Goal: Information Seeking & Learning: Learn about a topic

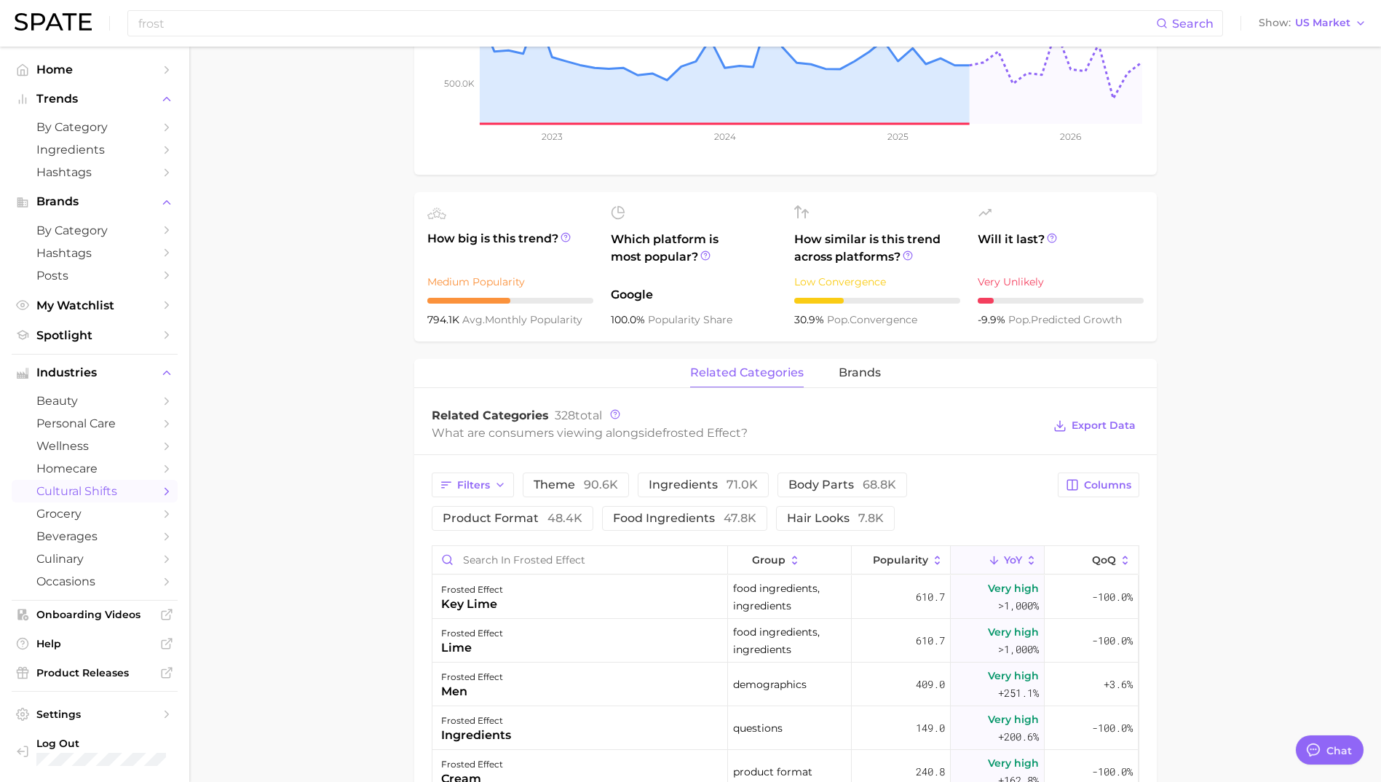
scroll to position [291, 0]
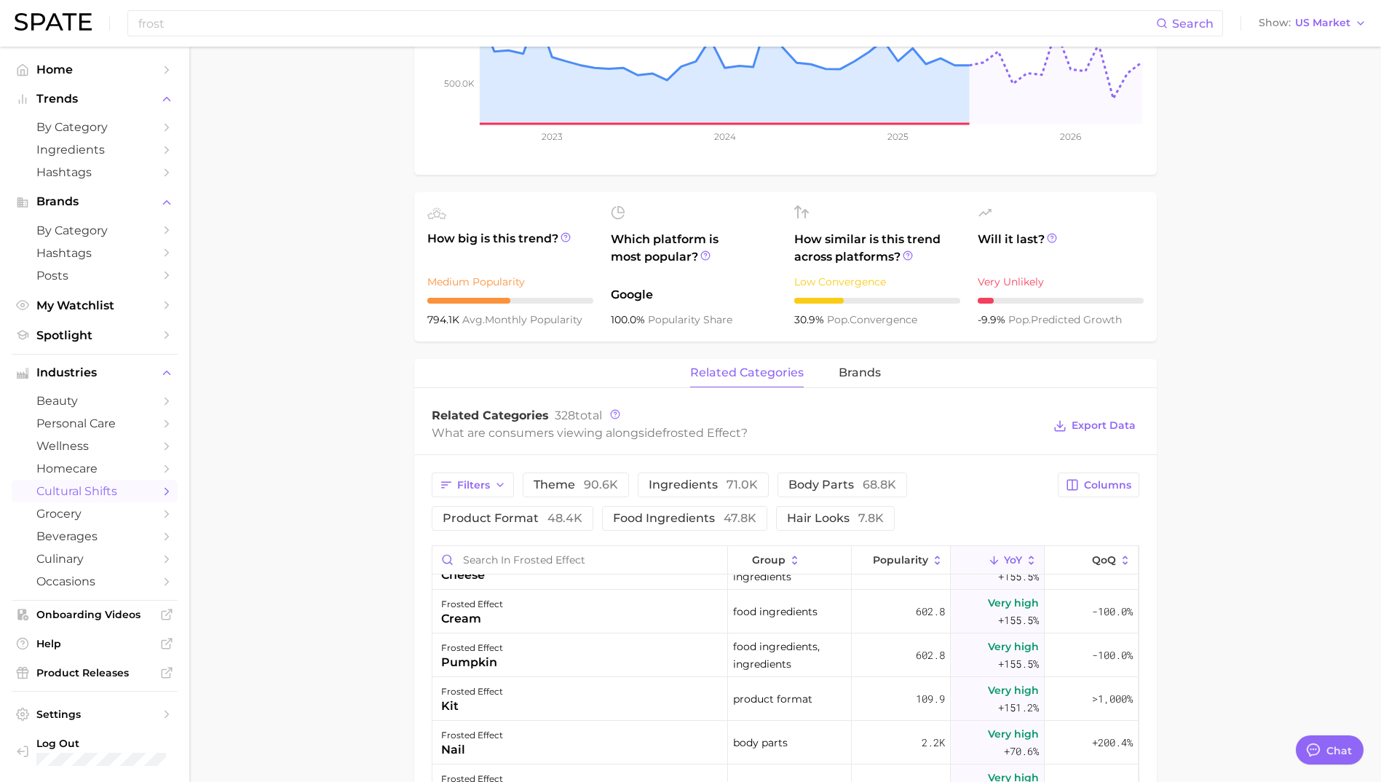
click at [50, 29] on img at bounding box center [53, 21] width 77 height 17
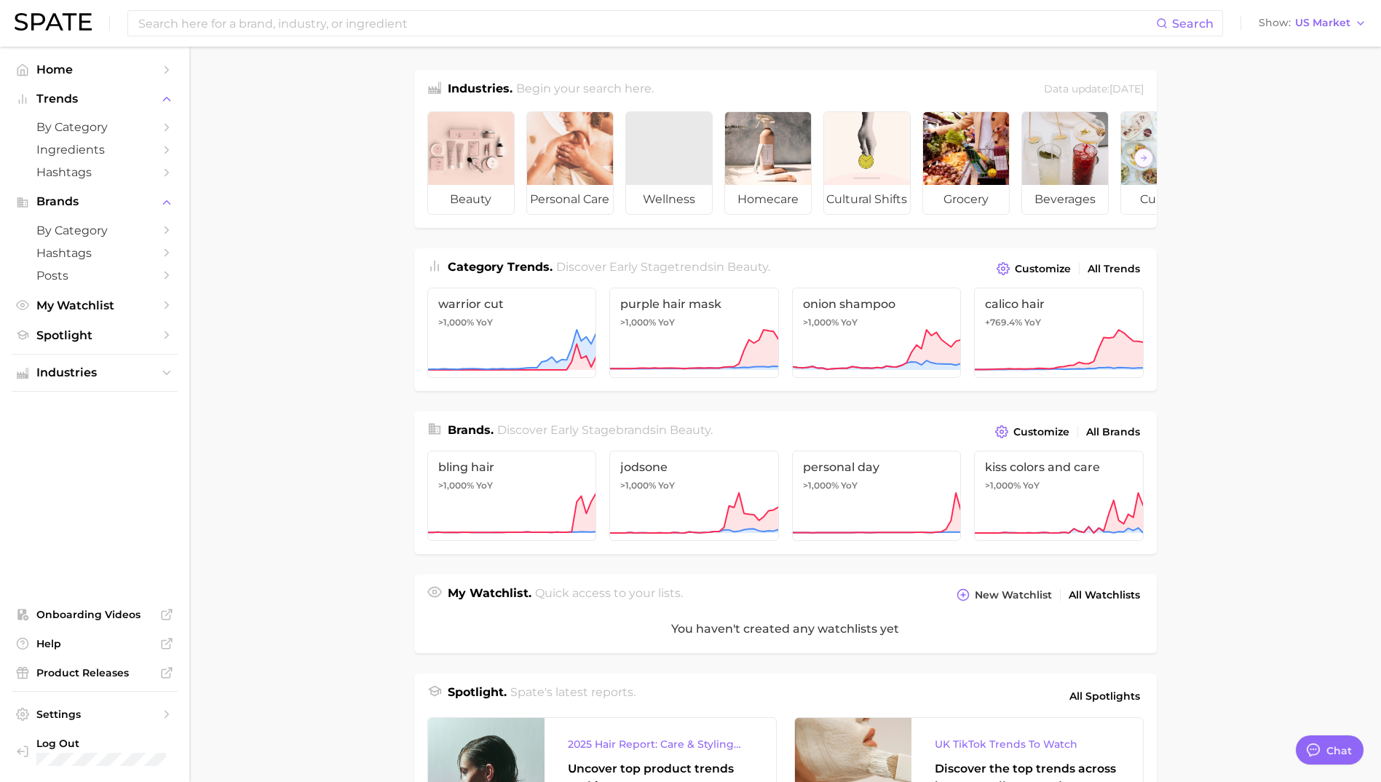
click at [1286, 245] on main "Industries. Begin your search here. Data update: [DATE] beauty personal care we…" at bounding box center [785, 604] width 1192 height 1115
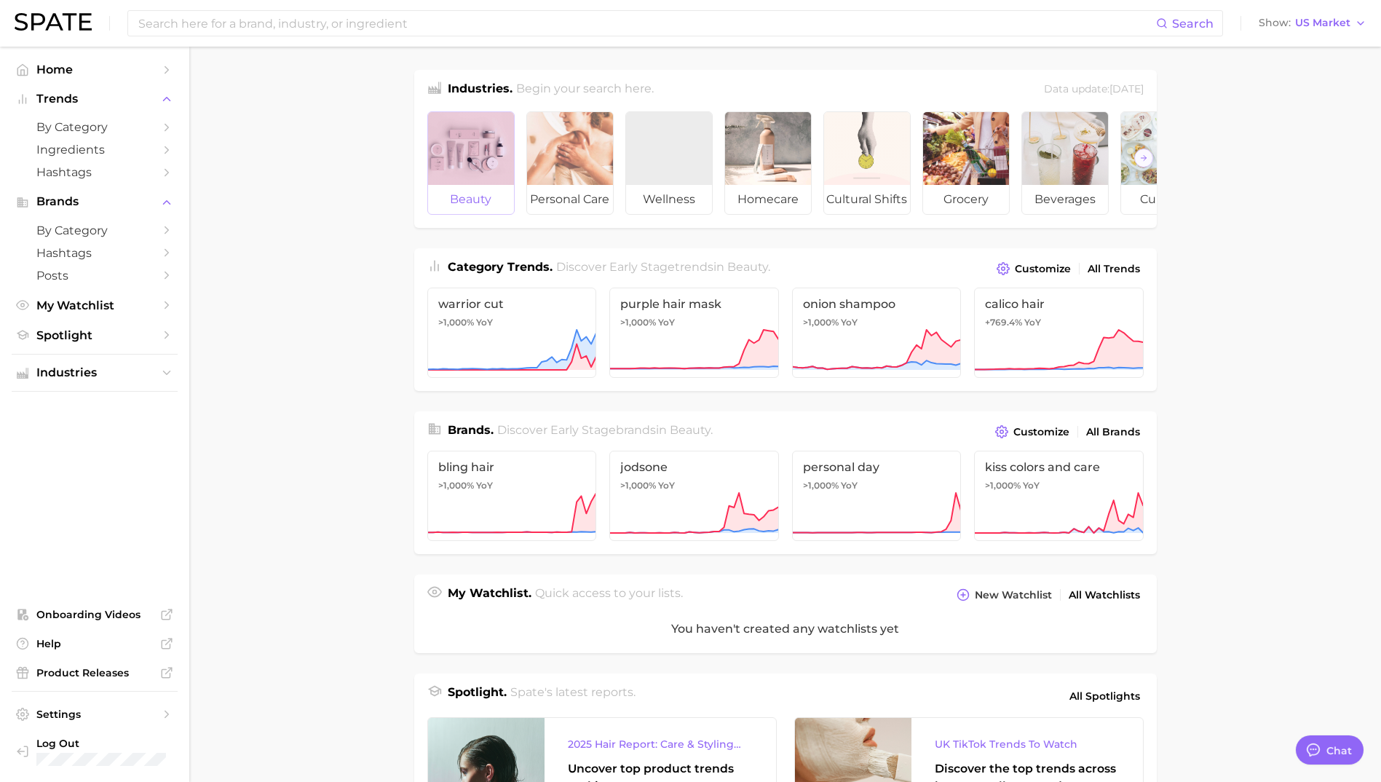
click at [483, 167] on div at bounding box center [471, 148] width 86 height 73
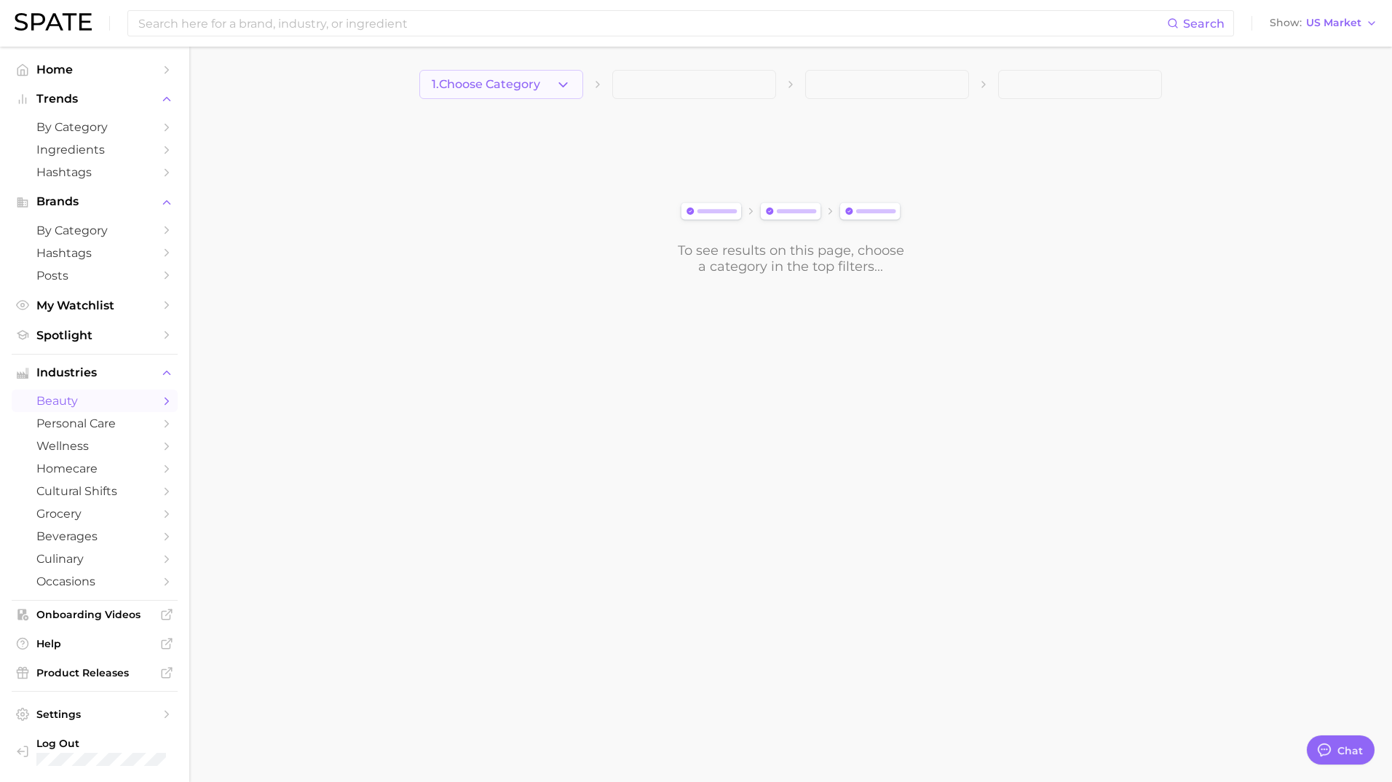
click at [574, 92] on button "1. Choose Category" at bounding box center [501, 84] width 164 height 29
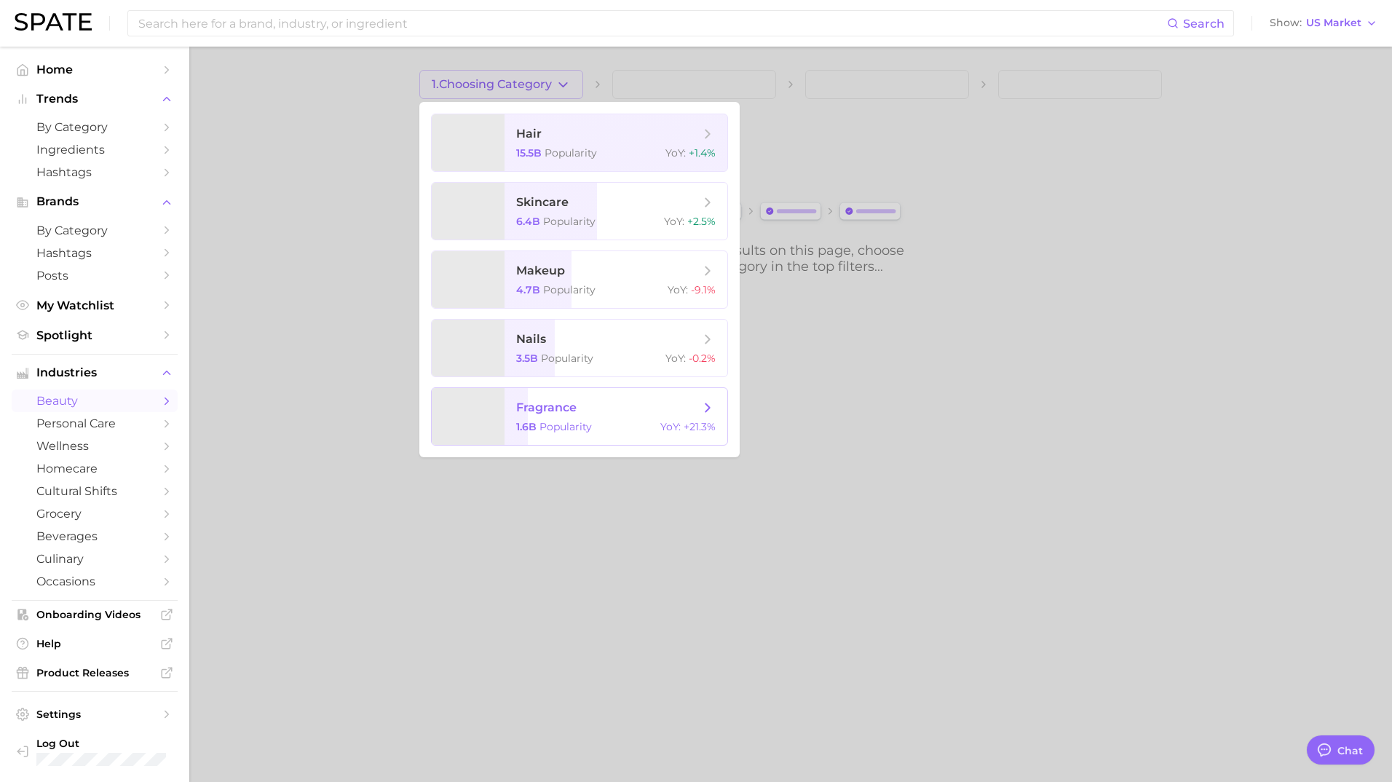
click at [592, 414] on span "fragrance" at bounding box center [607, 408] width 183 height 16
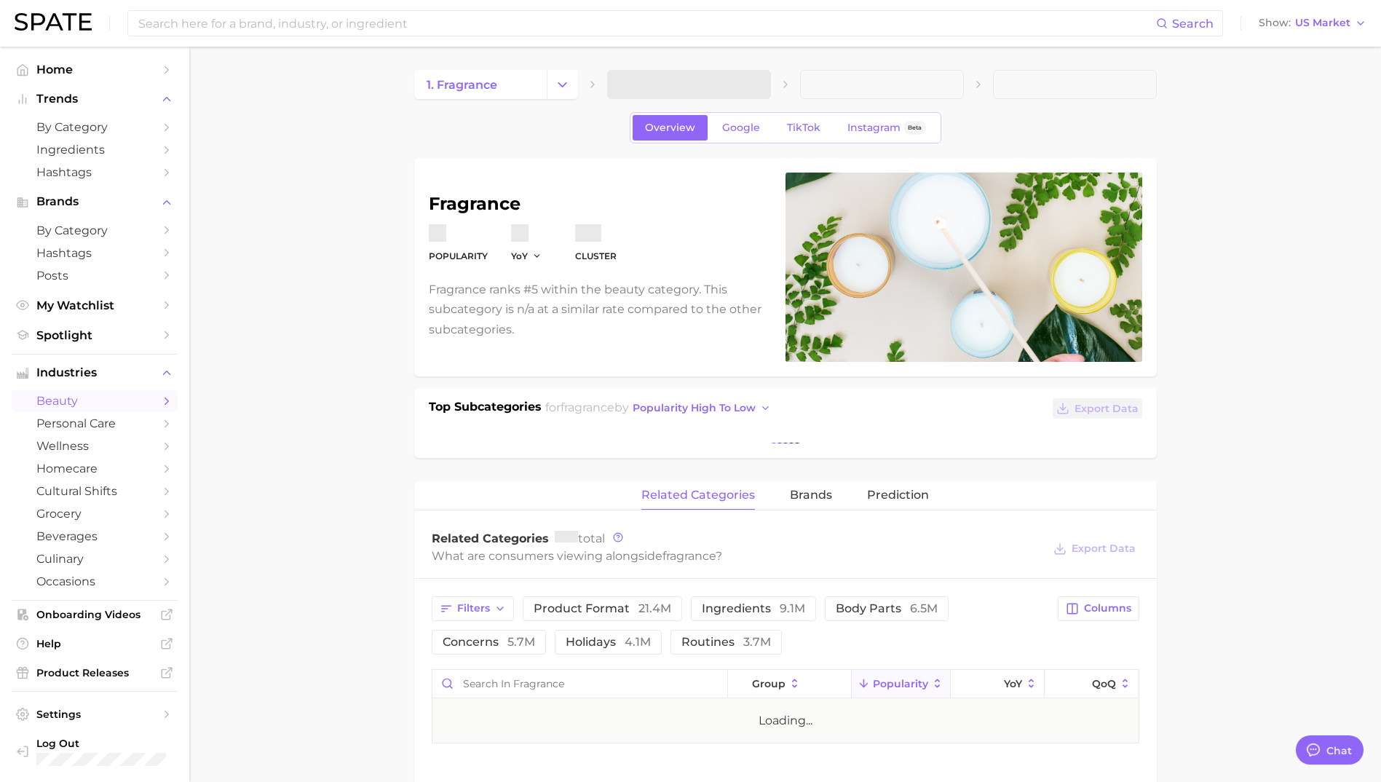
click at [719, 83] on span at bounding box center [689, 84] width 164 height 29
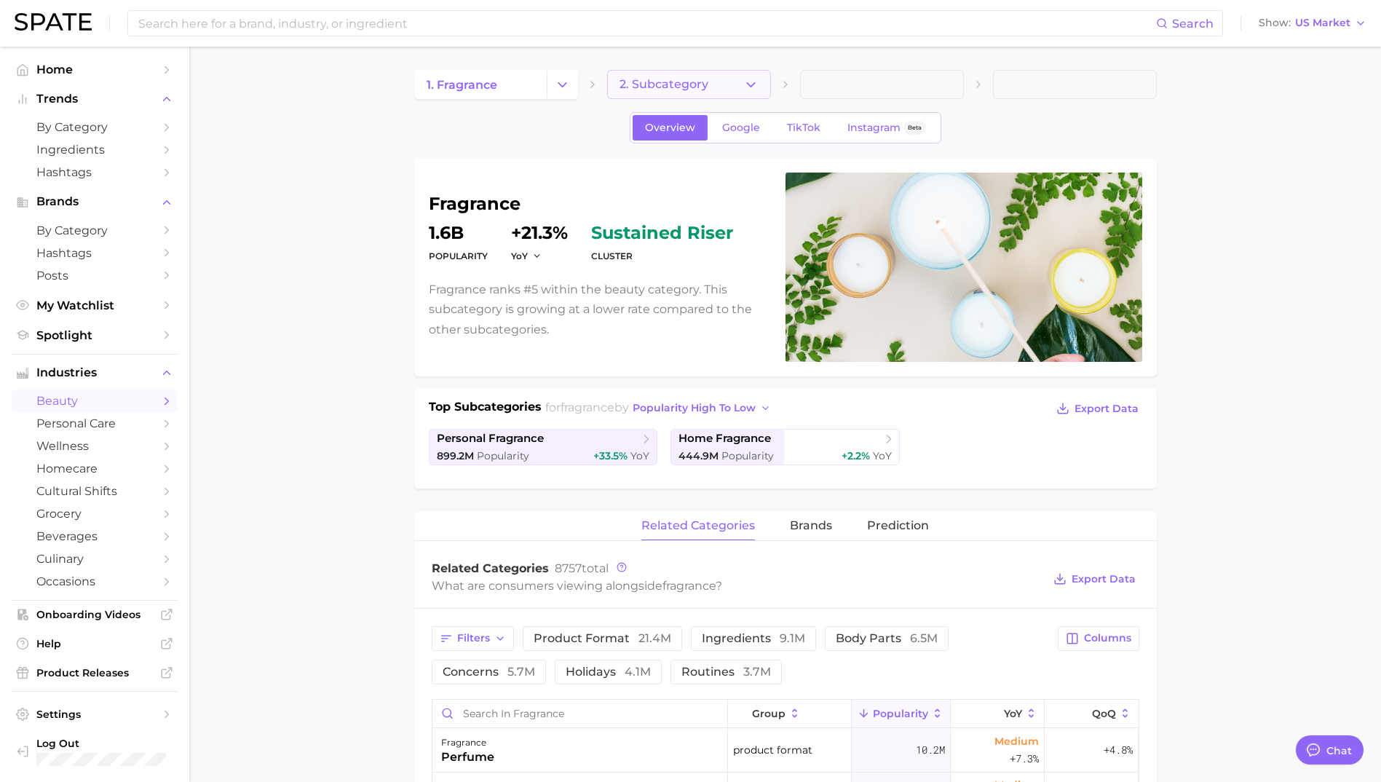
click at [724, 92] on button "2. Subcategory" at bounding box center [689, 84] width 164 height 29
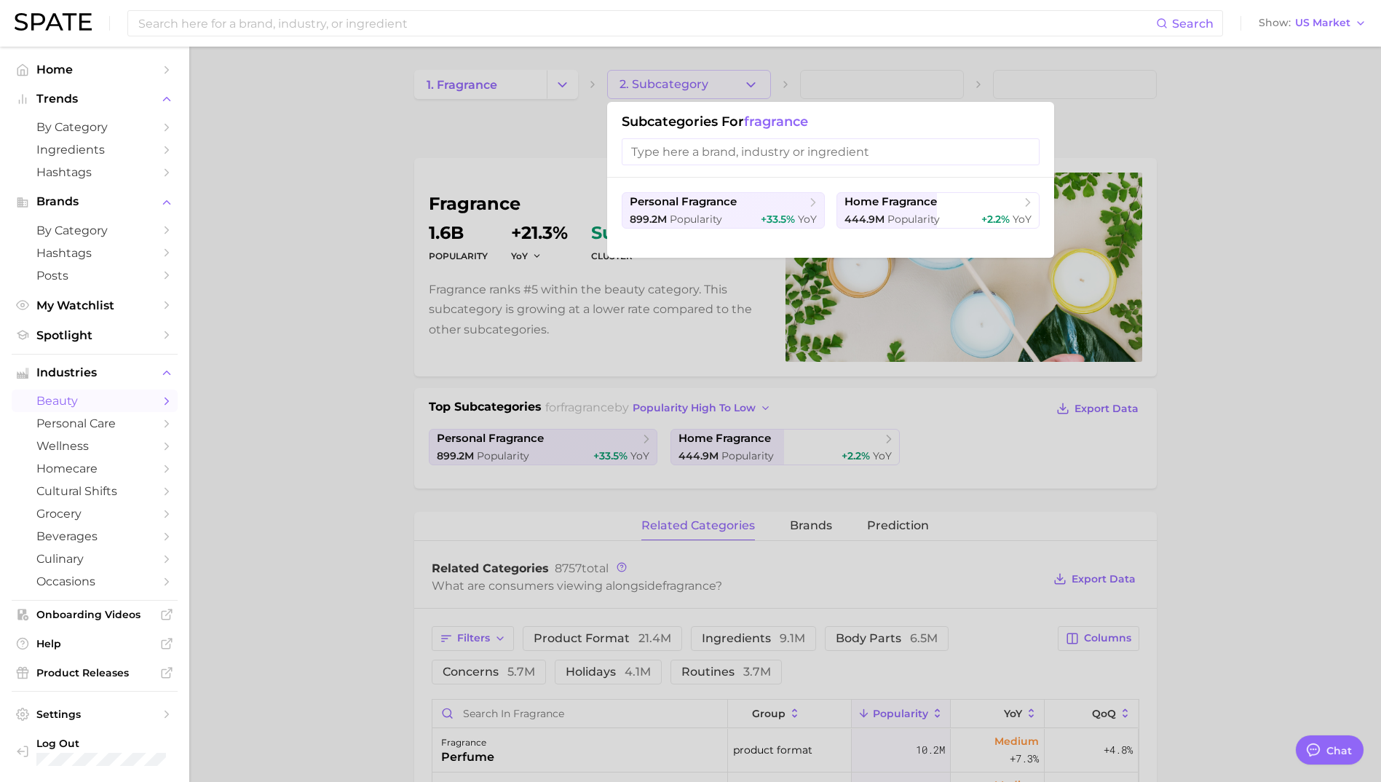
click at [1296, 301] on div at bounding box center [690, 391] width 1381 height 782
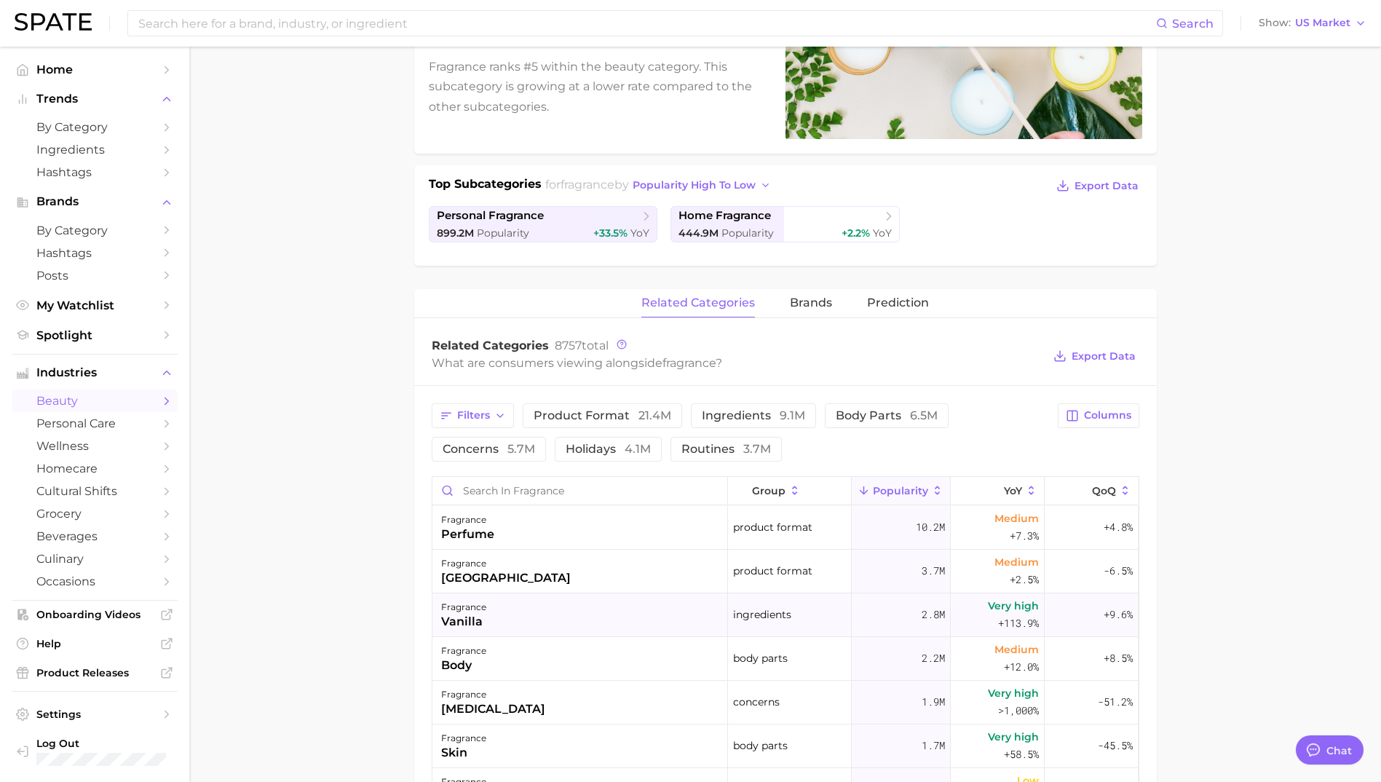
scroll to position [437, 0]
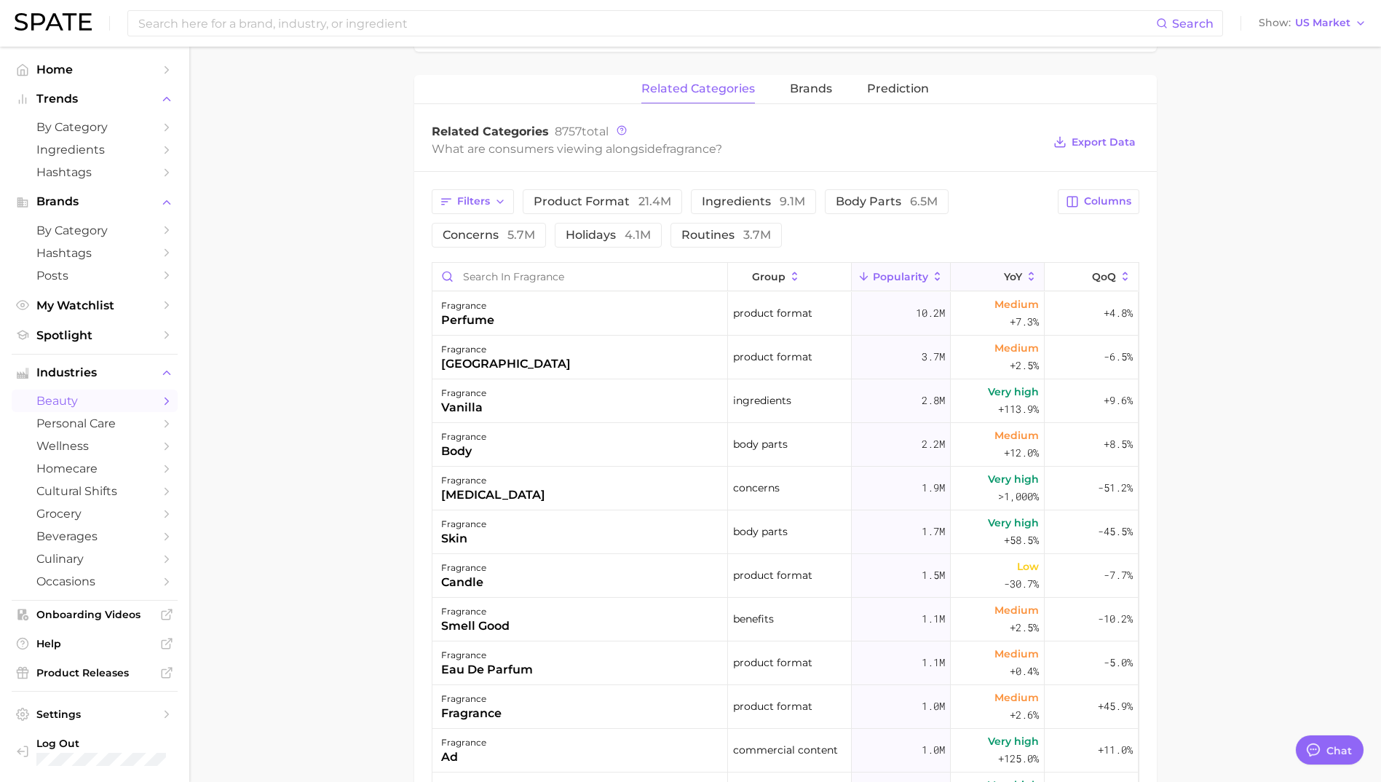
click at [1004, 280] on span "YoY" at bounding box center [1013, 277] width 18 height 12
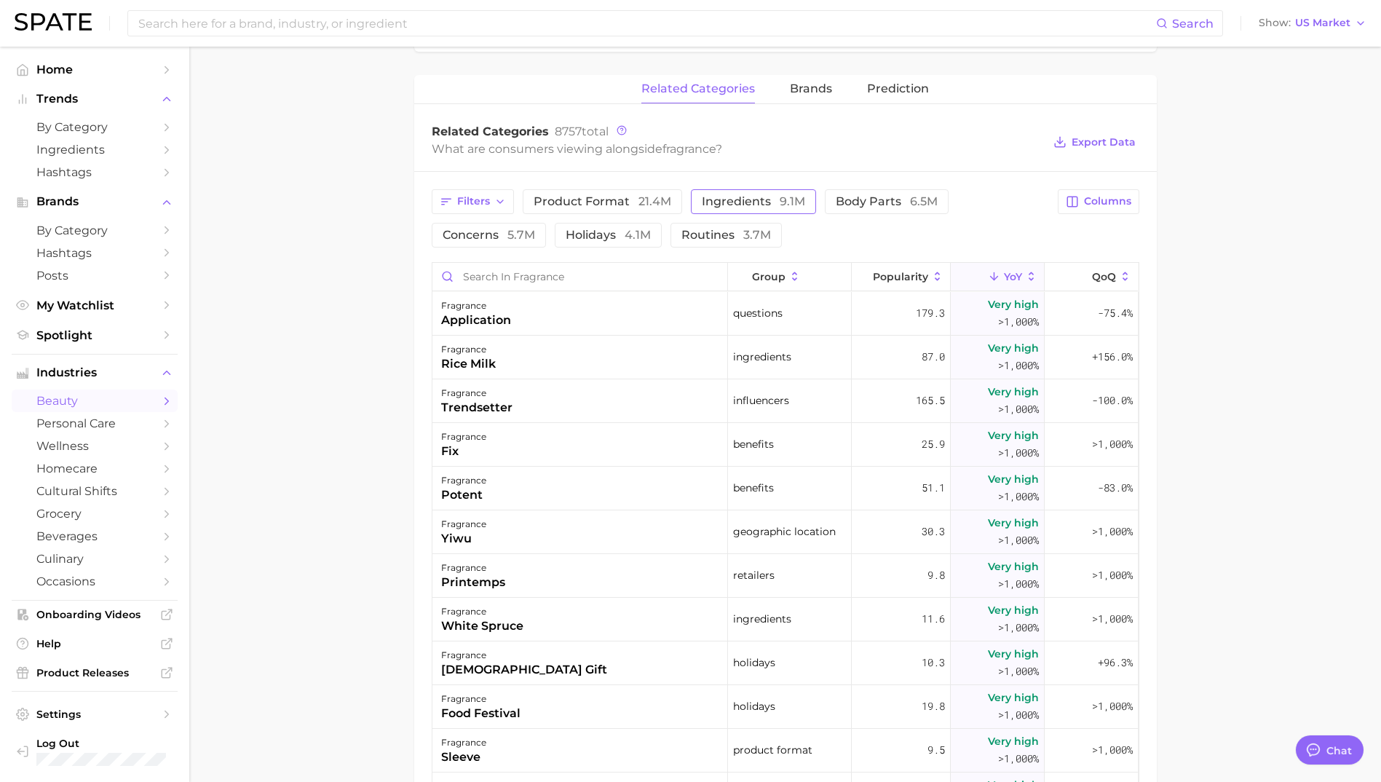
click at [747, 207] on span "ingredients 9.1m" at bounding box center [753, 202] width 103 height 12
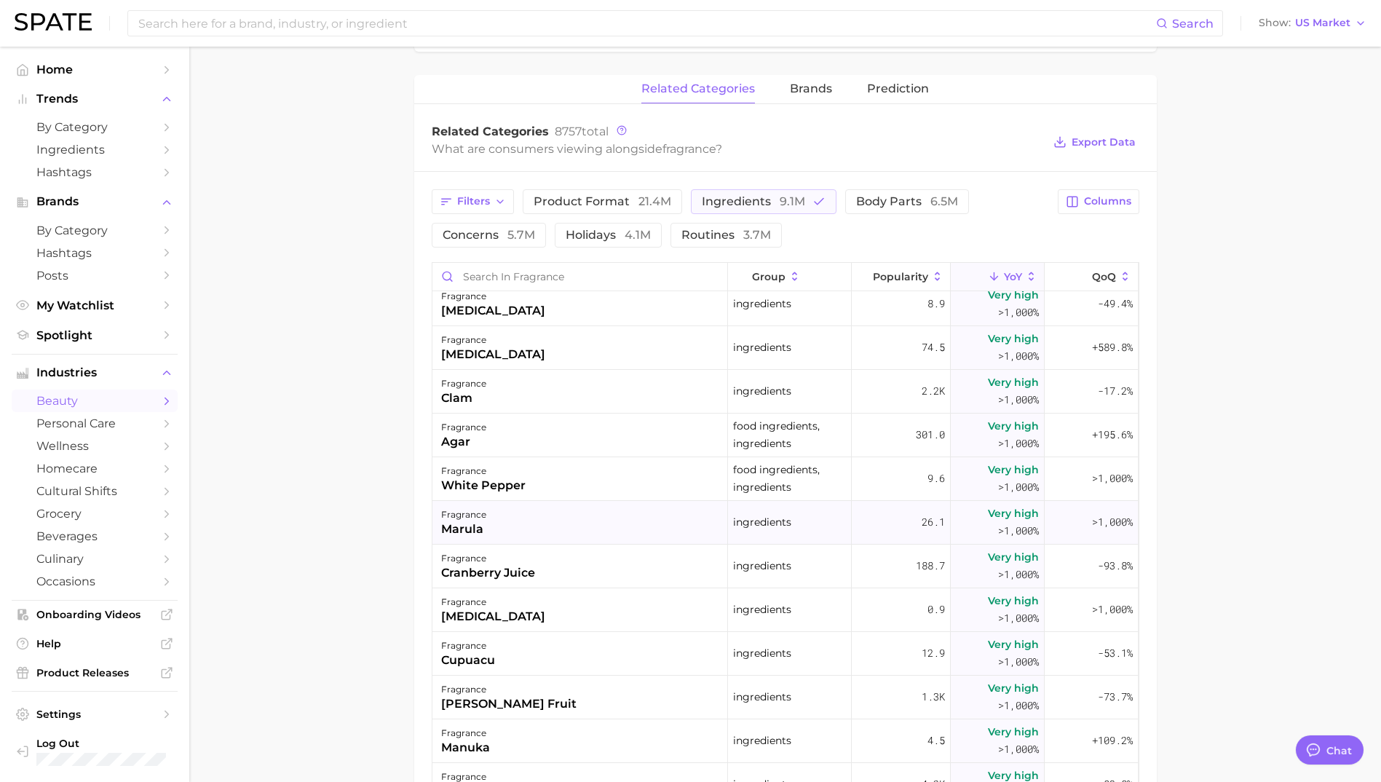
scroll to position [1966, 0]
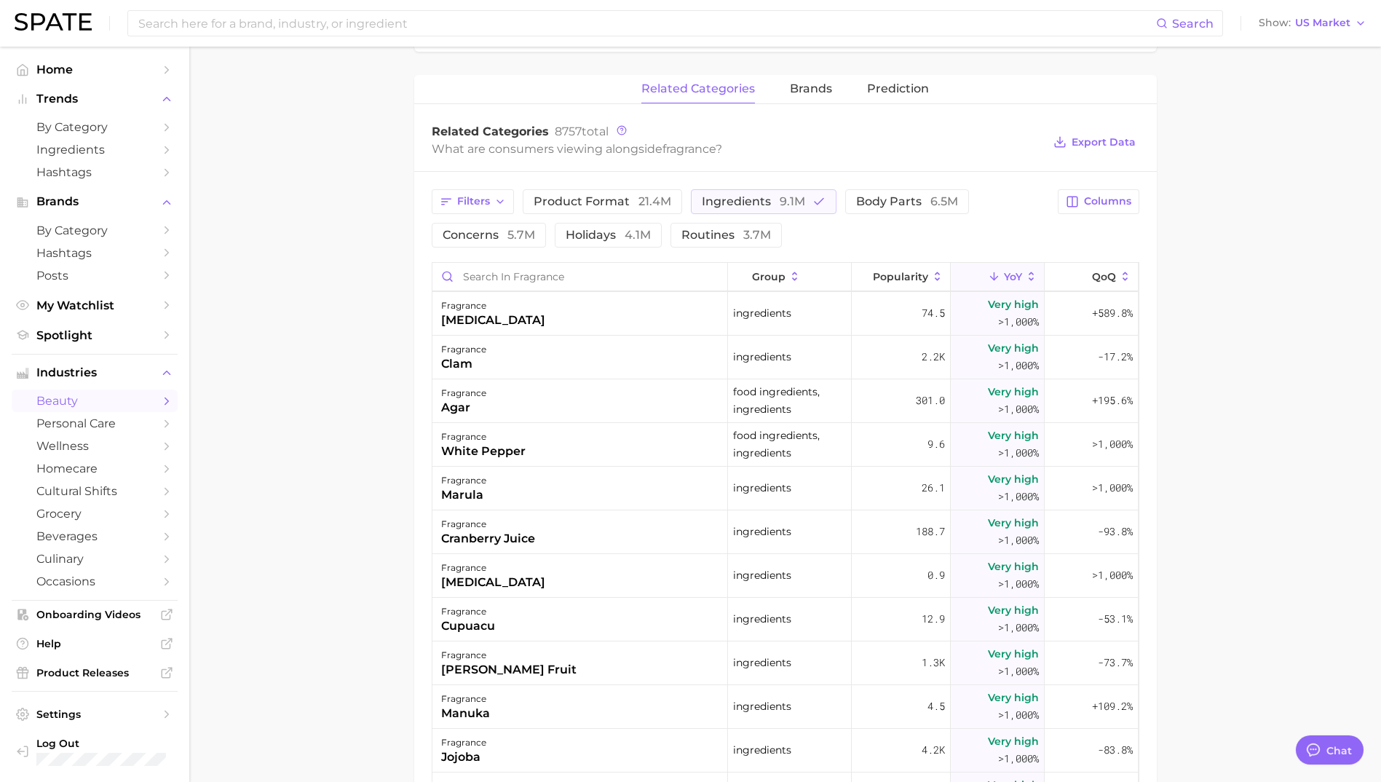
click at [1261, 631] on main "1. fragrance 2. Subcategory Overview Google TikTok Instagram Beta fragrance Pop…" at bounding box center [785, 372] width 1192 height 1525
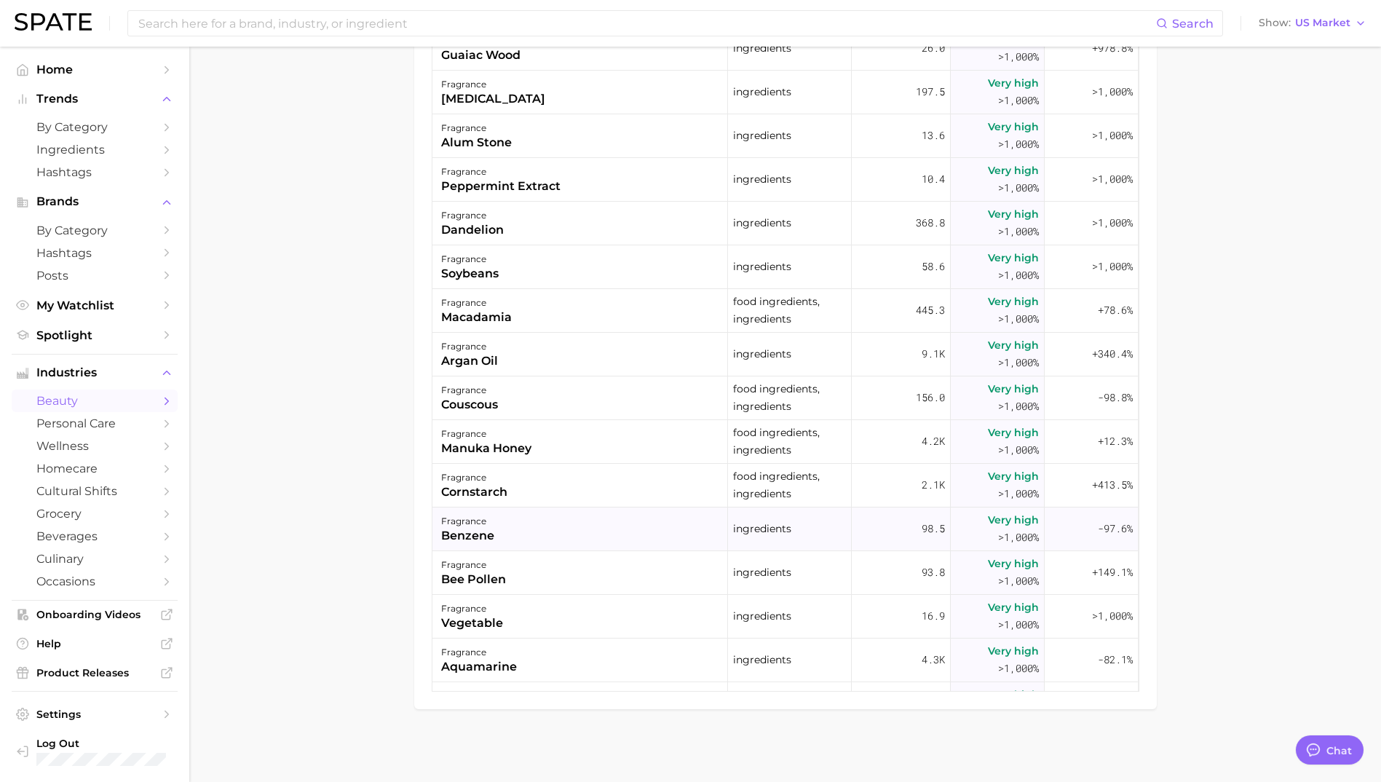
scroll to position [3058, 0]
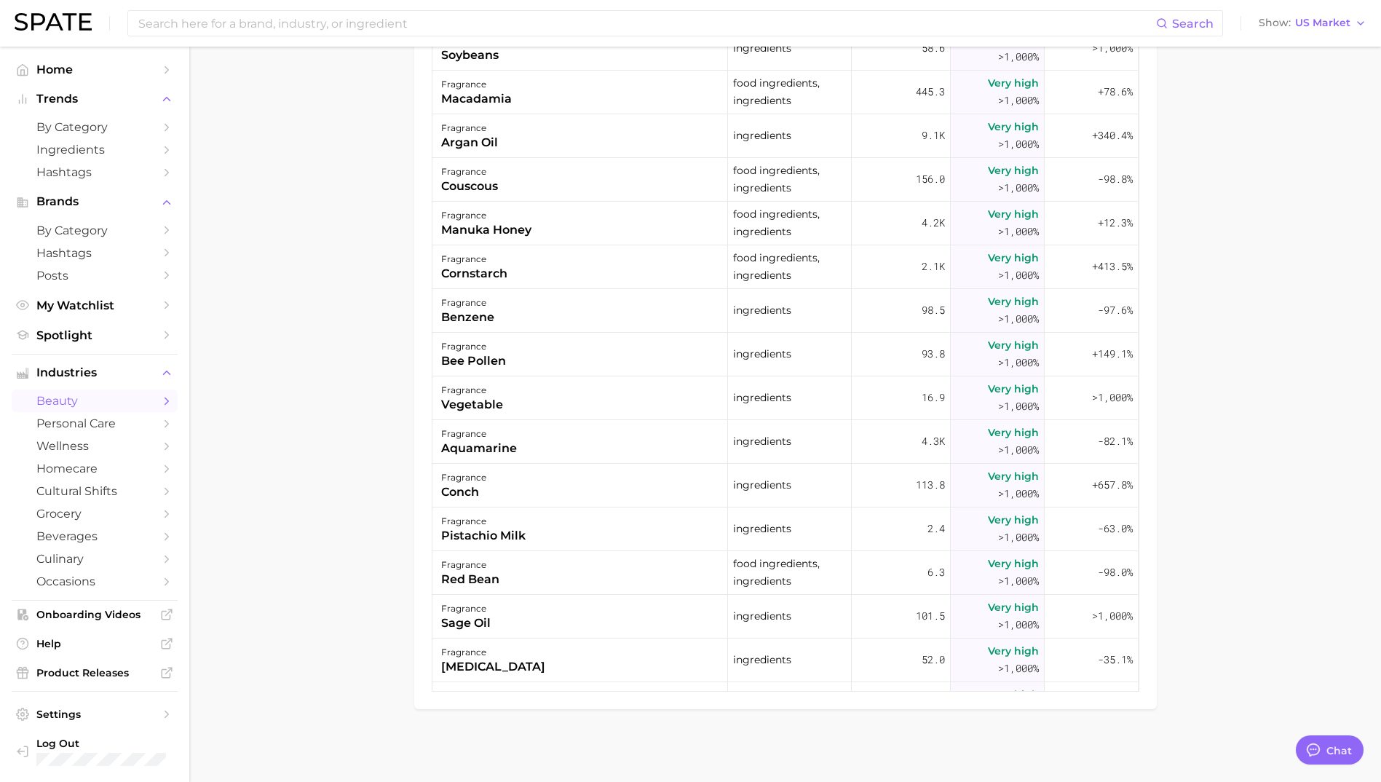
click at [1341, 308] on main "1. fragrance 2. Subcategory Overview Google TikTok Instagram Beta fragrance Pop…" at bounding box center [785, 19] width 1192 height 1525
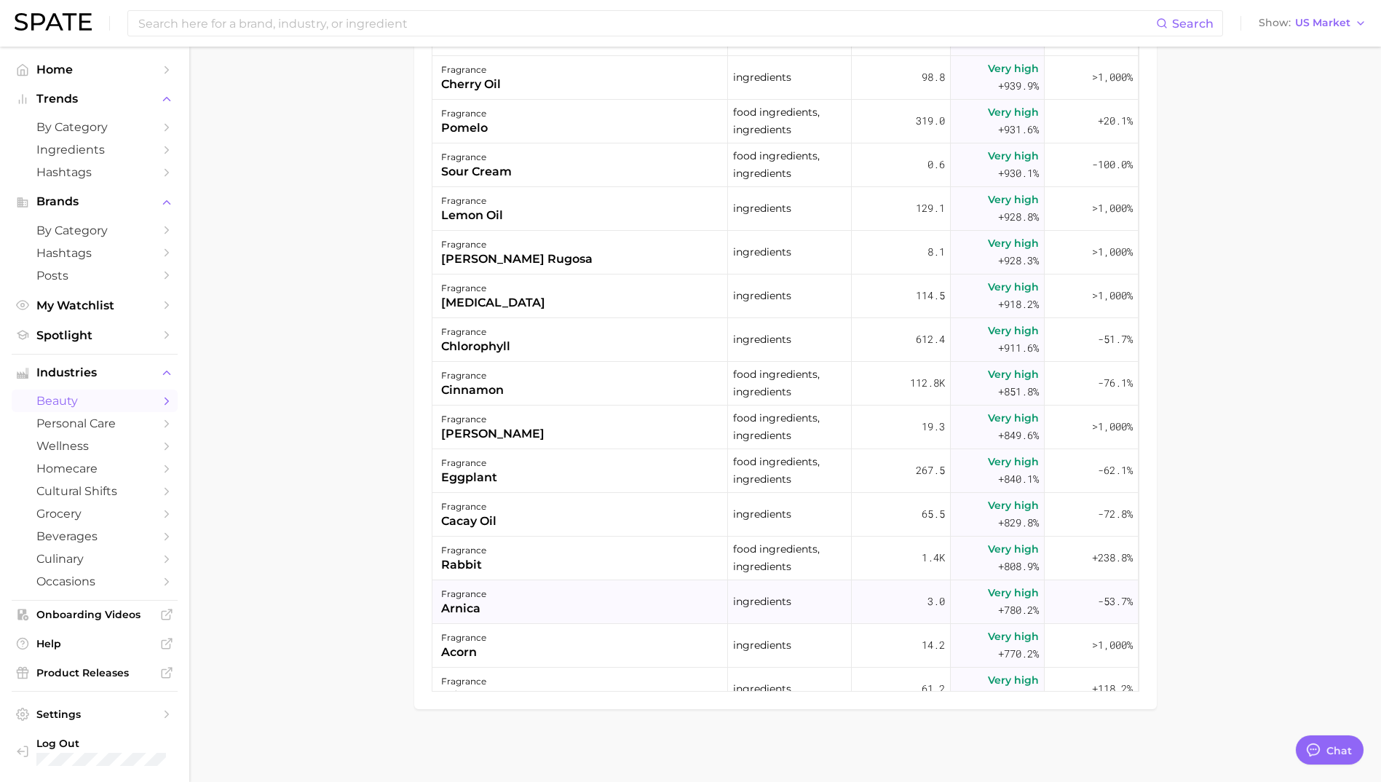
scroll to position [6116, 0]
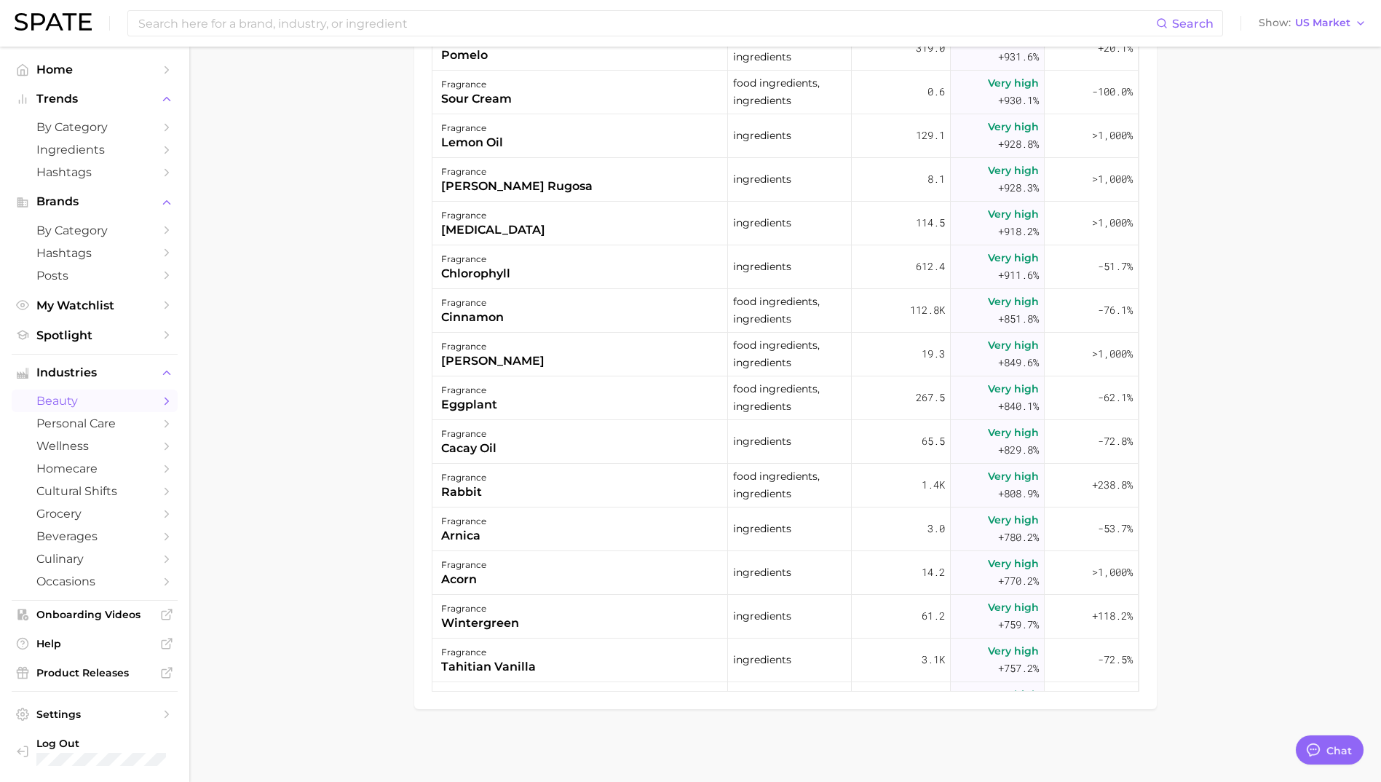
click at [1212, 683] on main "1. fragrance 2. Subcategory Overview Google TikTok Instagram Beta fragrance Pop…" at bounding box center [785, 19] width 1192 height 1525
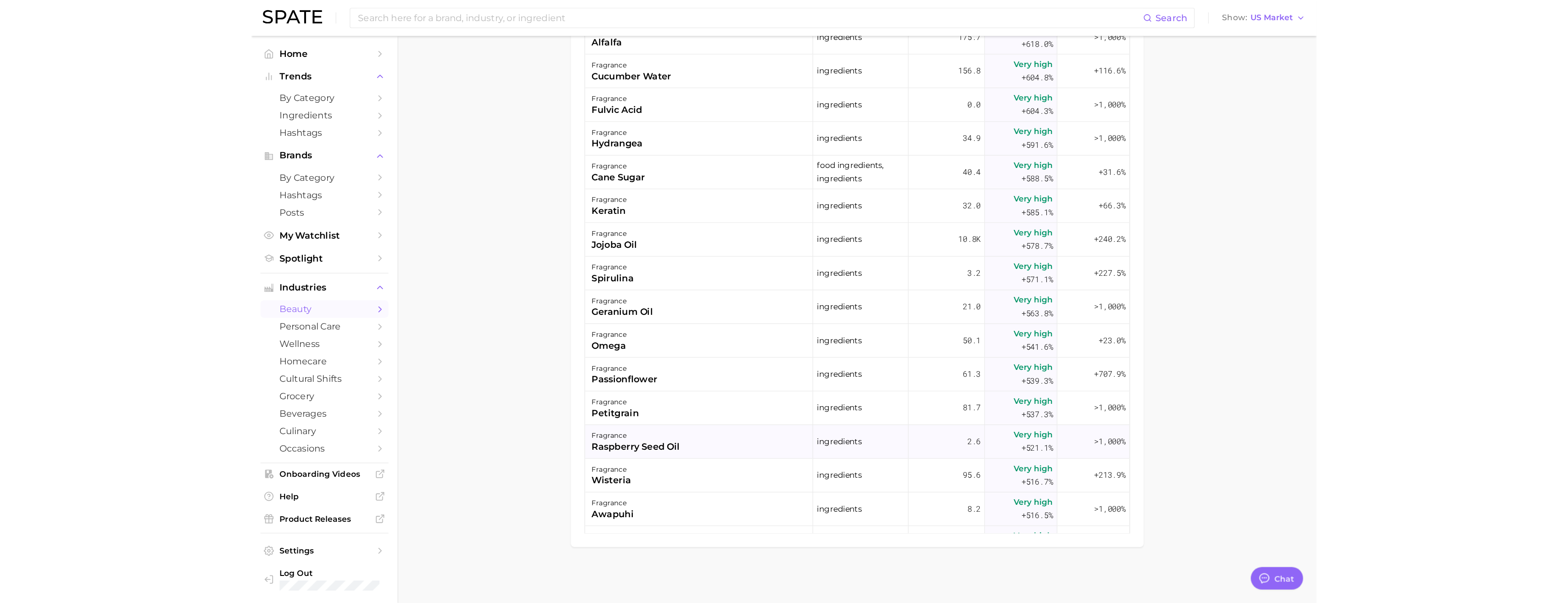
scroll to position [4725, 0]
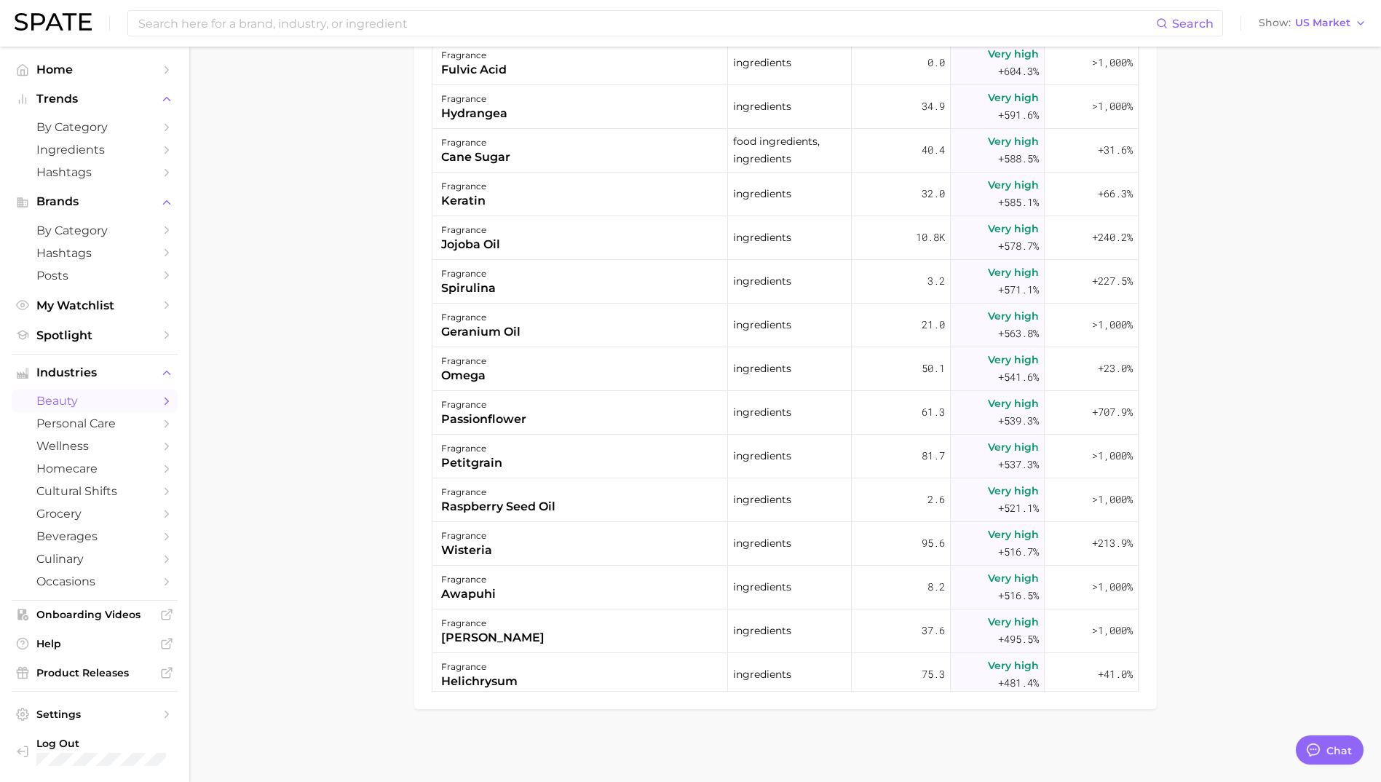
type textarea "x"
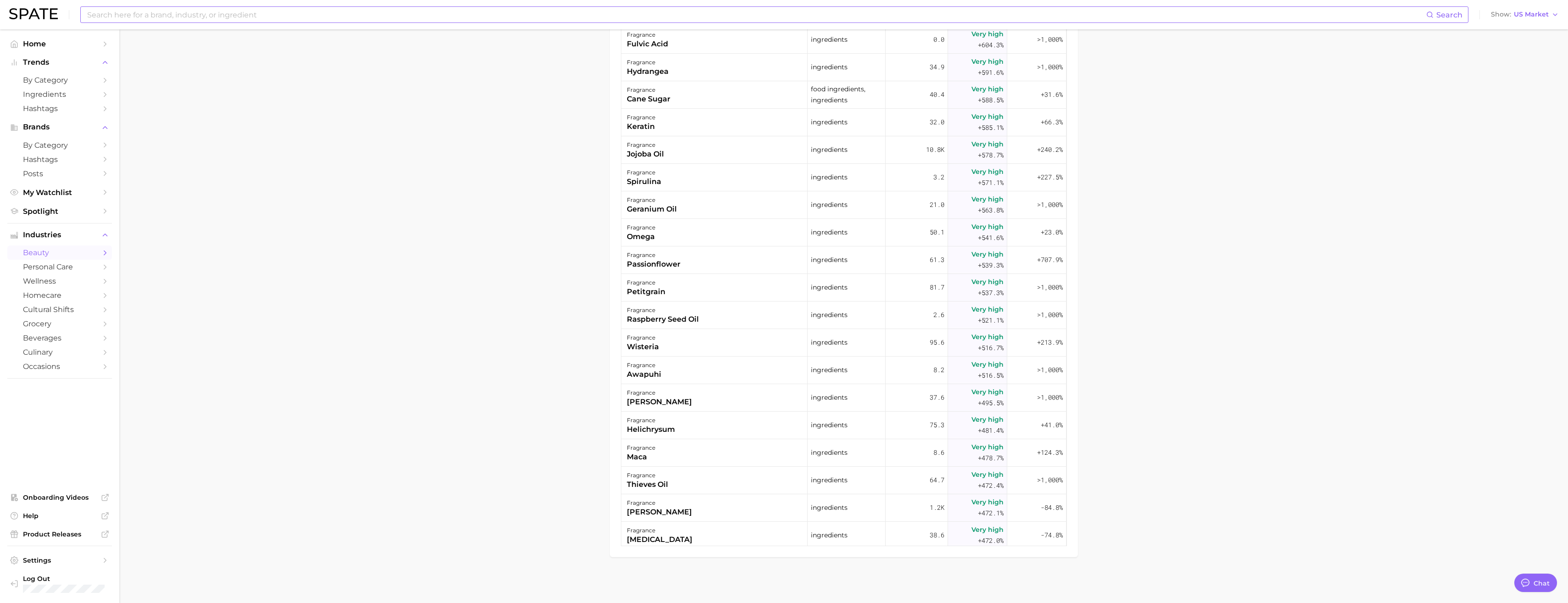
click at [197, 14] on input at bounding box center [756, 14] width 1340 height 16
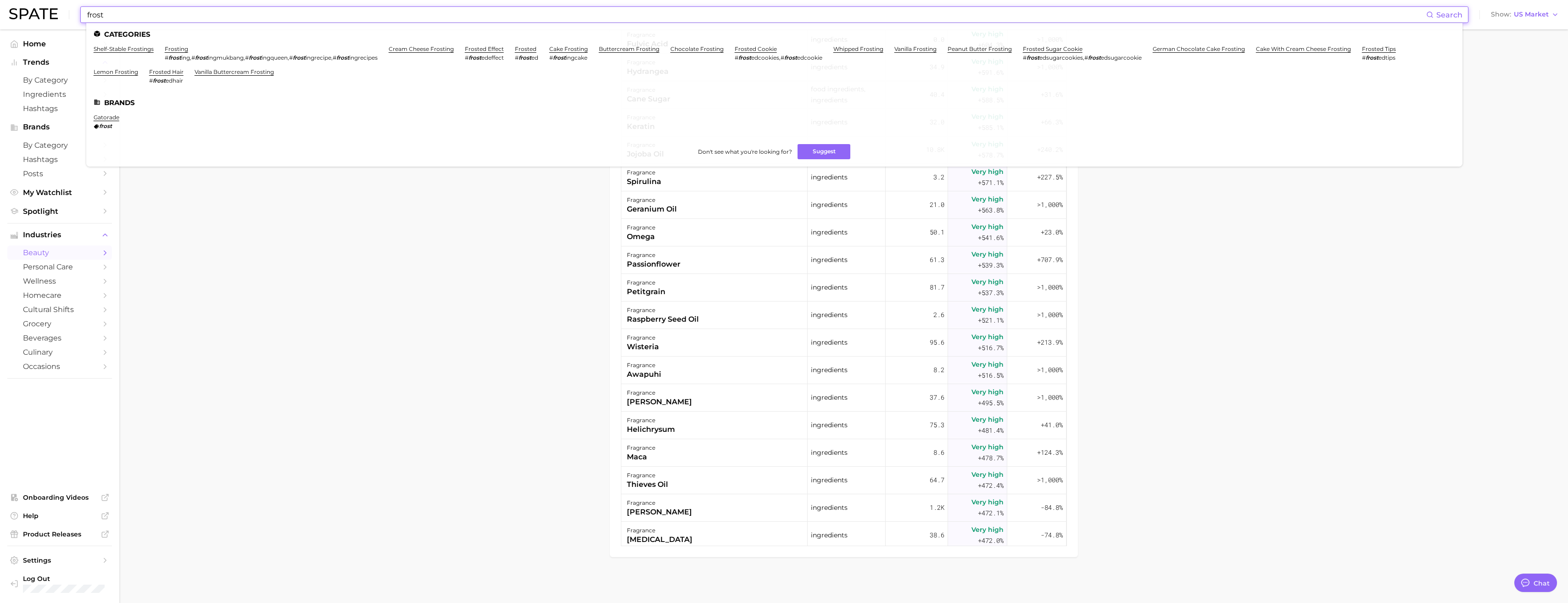
click at [93, 9] on input "frost" at bounding box center [756, 14] width 1340 height 16
click at [93, 8] on input "frost" at bounding box center [756, 14] width 1340 height 16
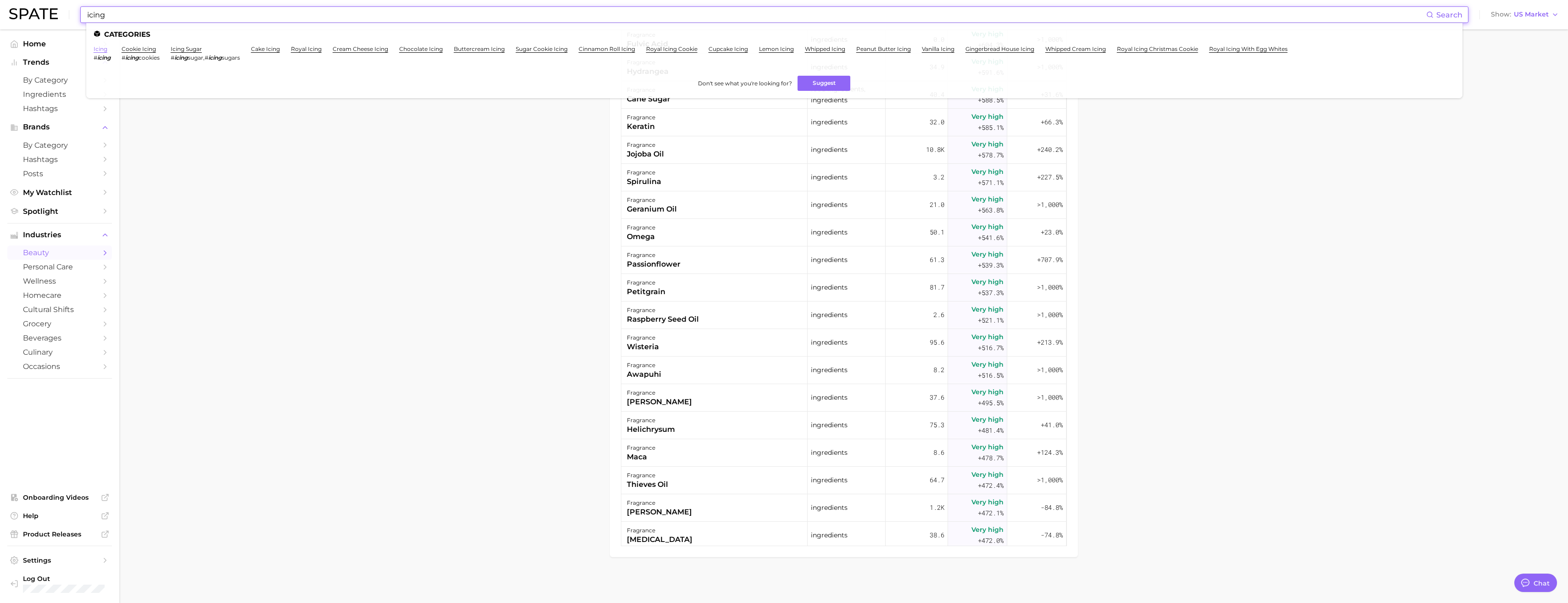
type input "icing"
click at [95, 50] on link "icing" at bounding box center [101, 49] width 14 height 7
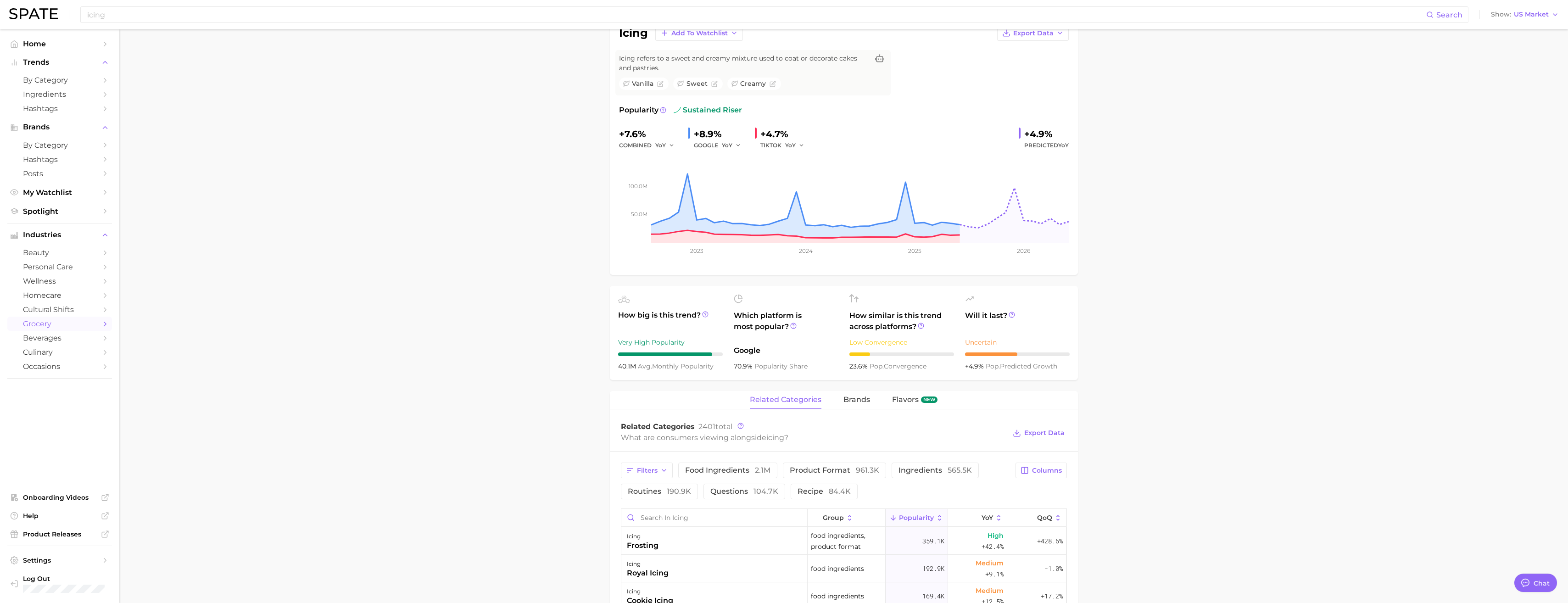
scroll to position [183, 0]
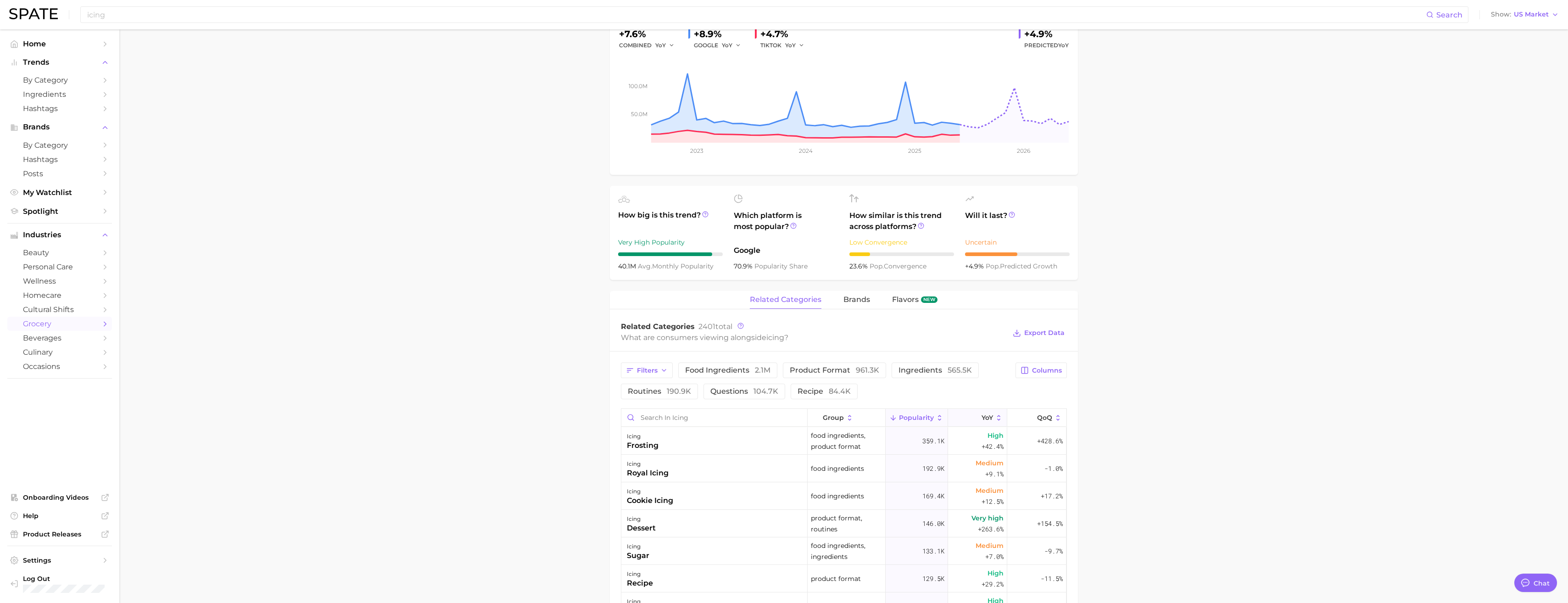
click at [870, 420] on span "YoY" at bounding box center [987, 418] width 11 height 8
click at [739, 372] on span "food ingredients 2.1m" at bounding box center [727, 370] width 85 height 8
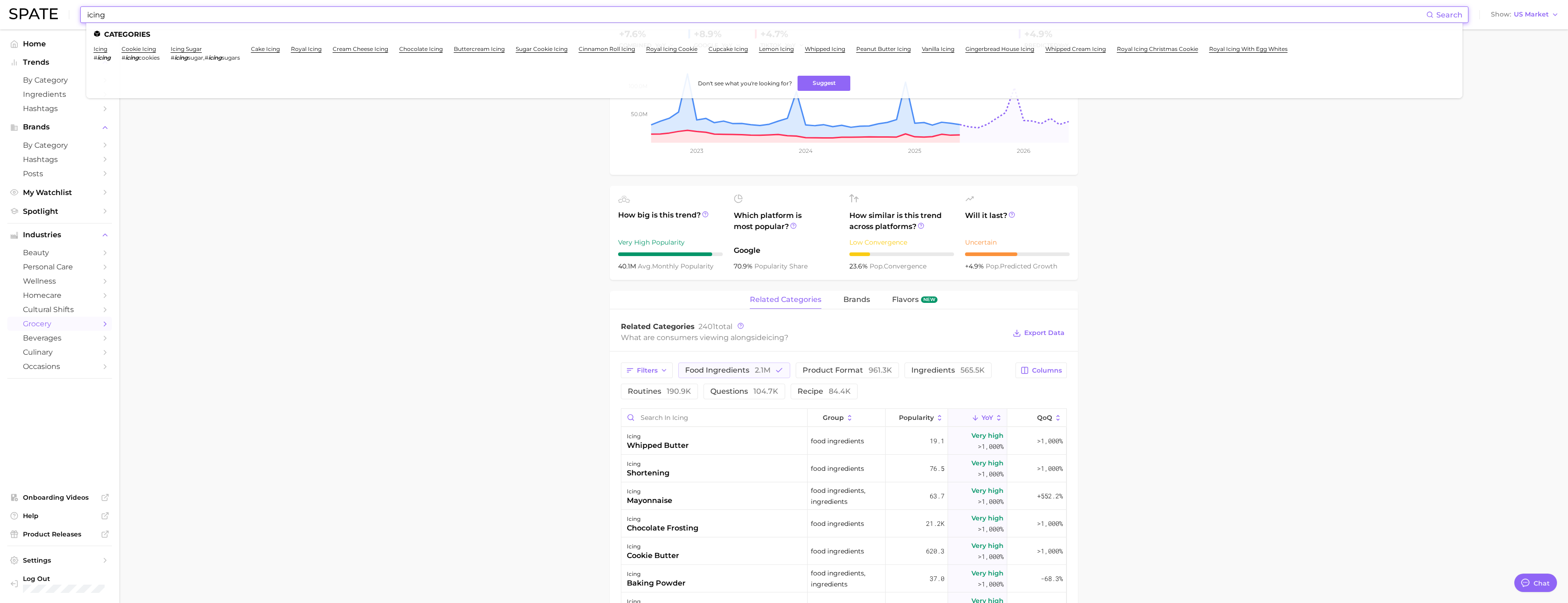
click at [215, 12] on input "icing" at bounding box center [756, 14] width 1340 height 16
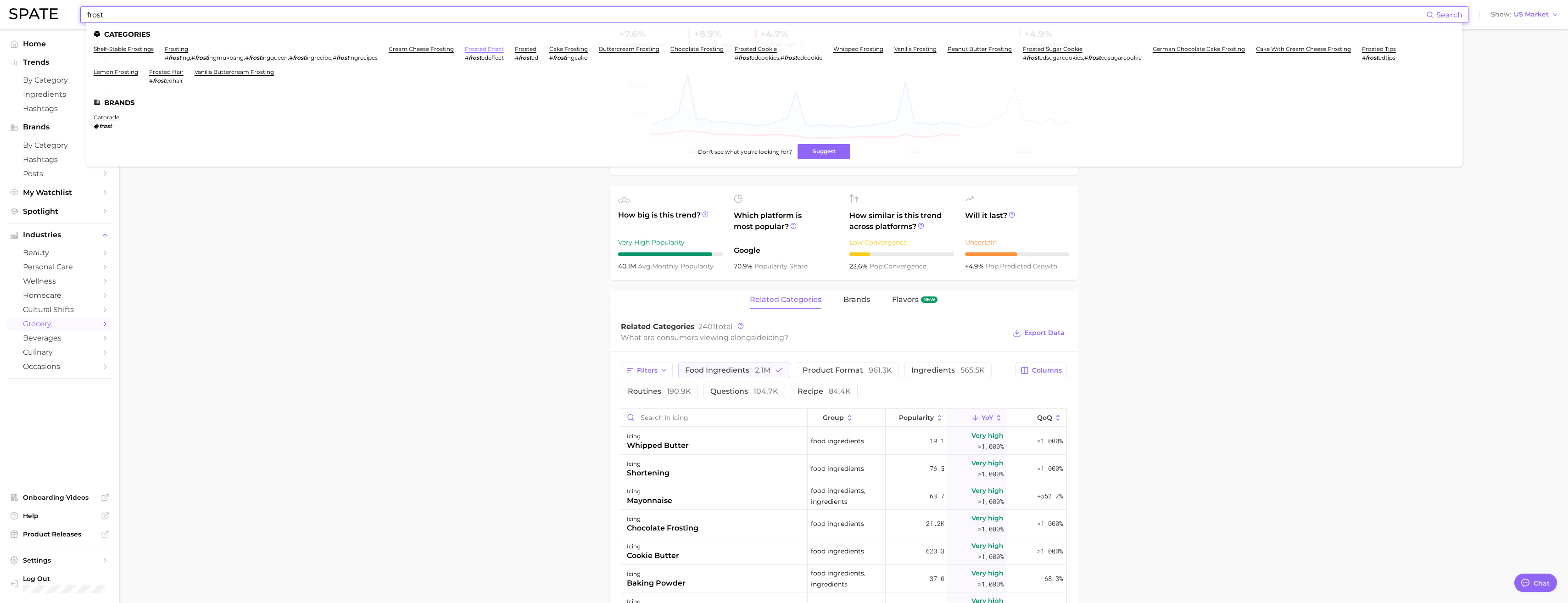
click at [481, 48] on link "frosted effect" at bounding box center [485, 49] width 39 height 7
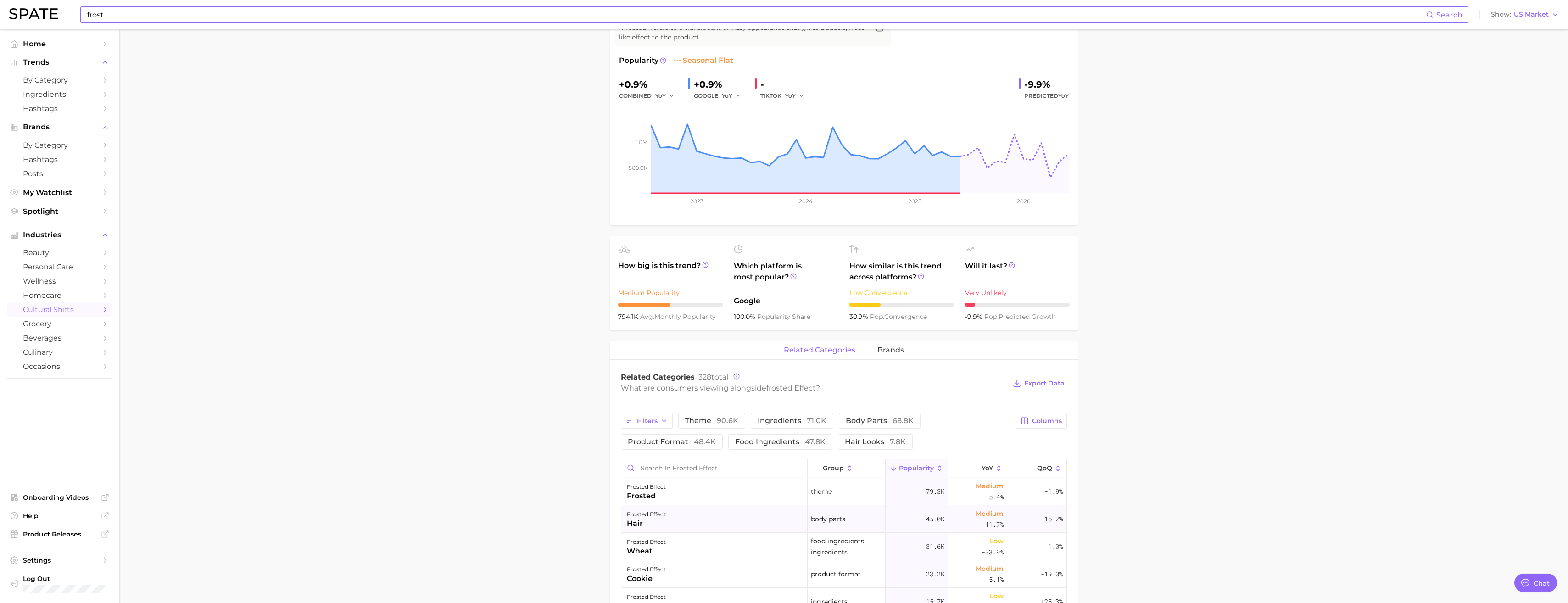
scroll to position [275, 0]
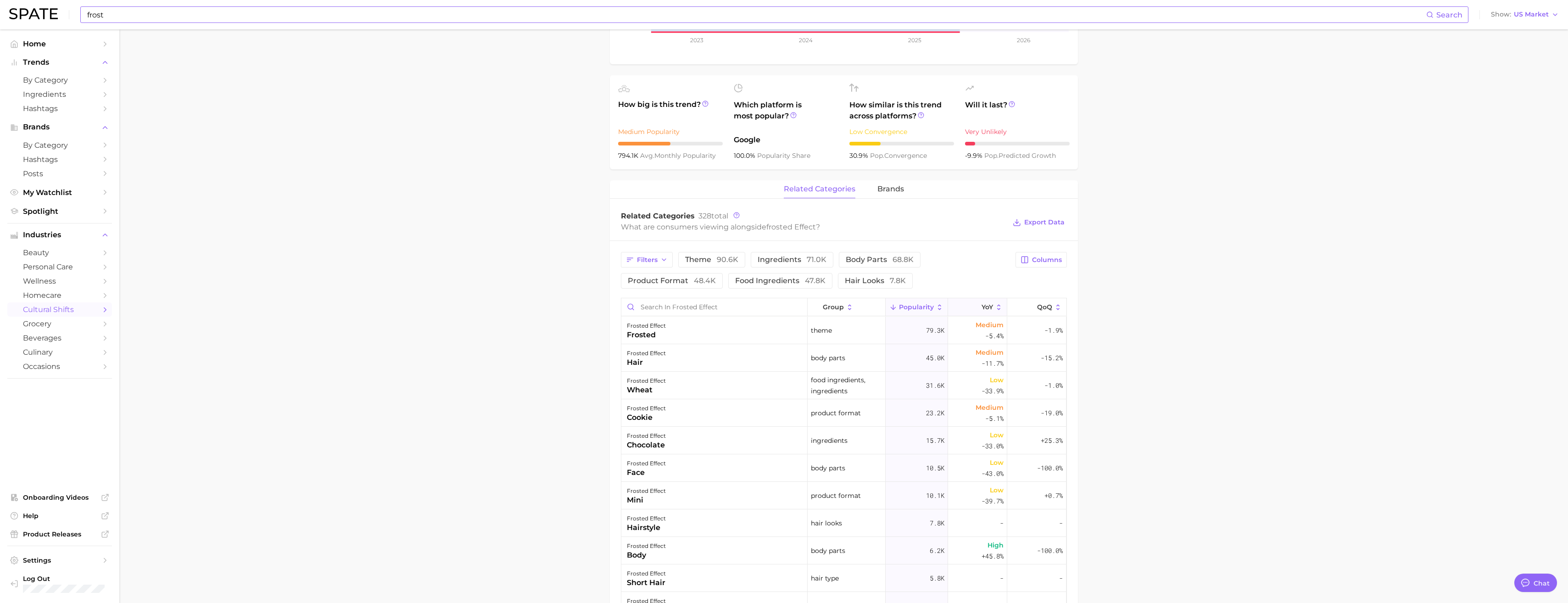
click at [870, 302] on button "YoY" at bounding box center [977, 307] width 59 height 18
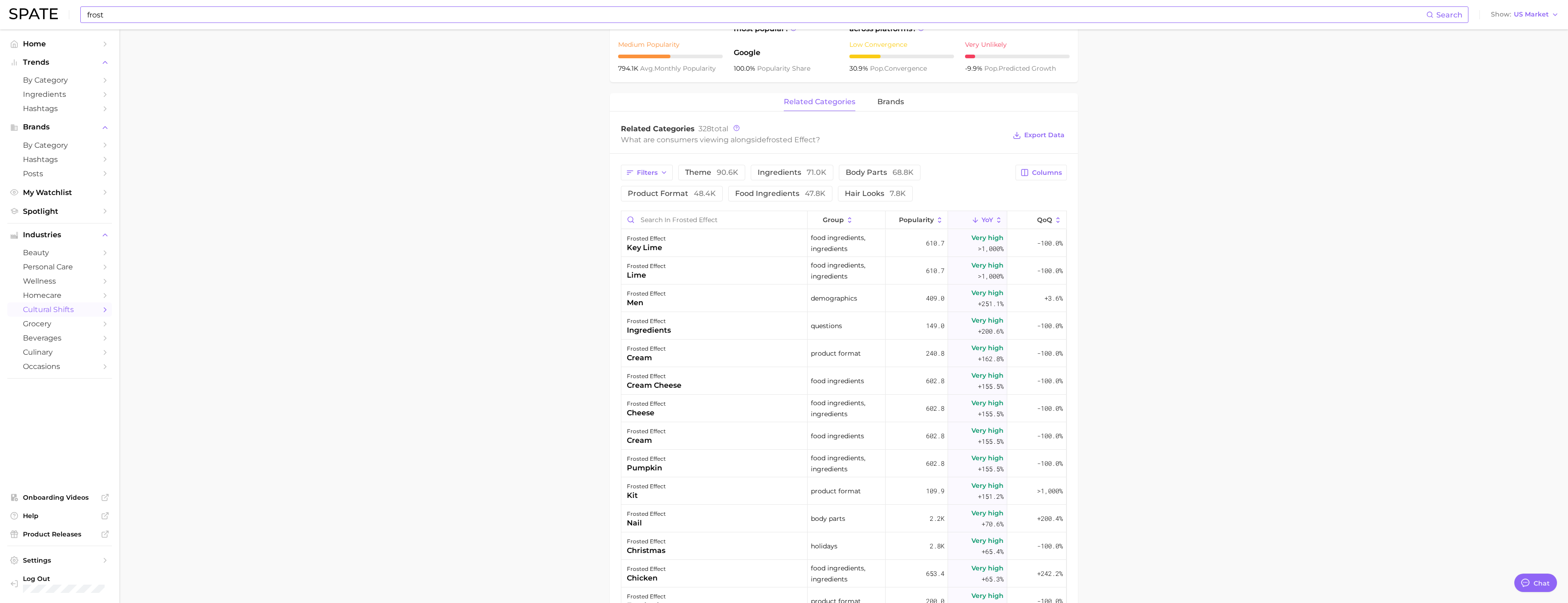
scroll to position [367, 0]
drag, startPoint x: 626, startPoint y: 315, endPoint x: 684, endPoint y: 336, distance: 61.7
click at [674, 316] on div "frosted effect ingredients" at bounding box center [715, 321] width 187 height 28
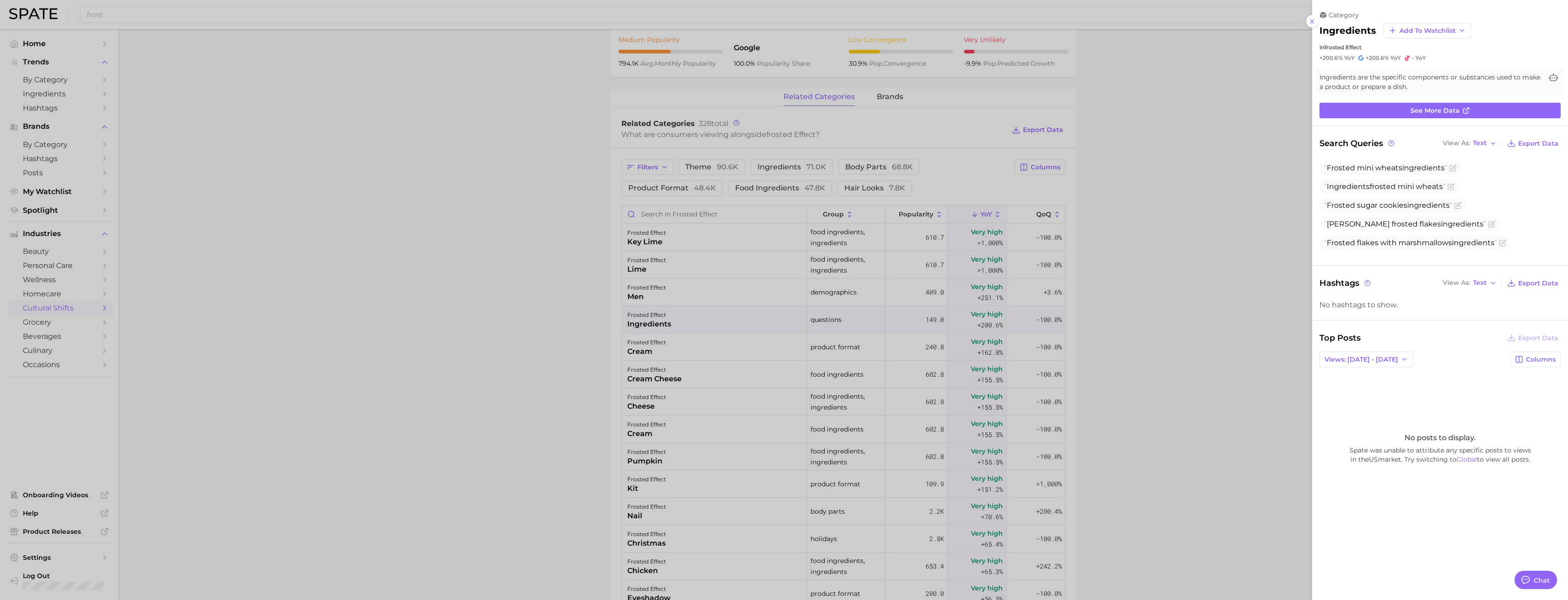
drag, startPoint x: 1188, startPoint y: 335, endPoint x: 1015, endPoint y: 312, distance: 174.5
click at [866, 335] on div at bounding box center [784, 300] width 1568 height 600
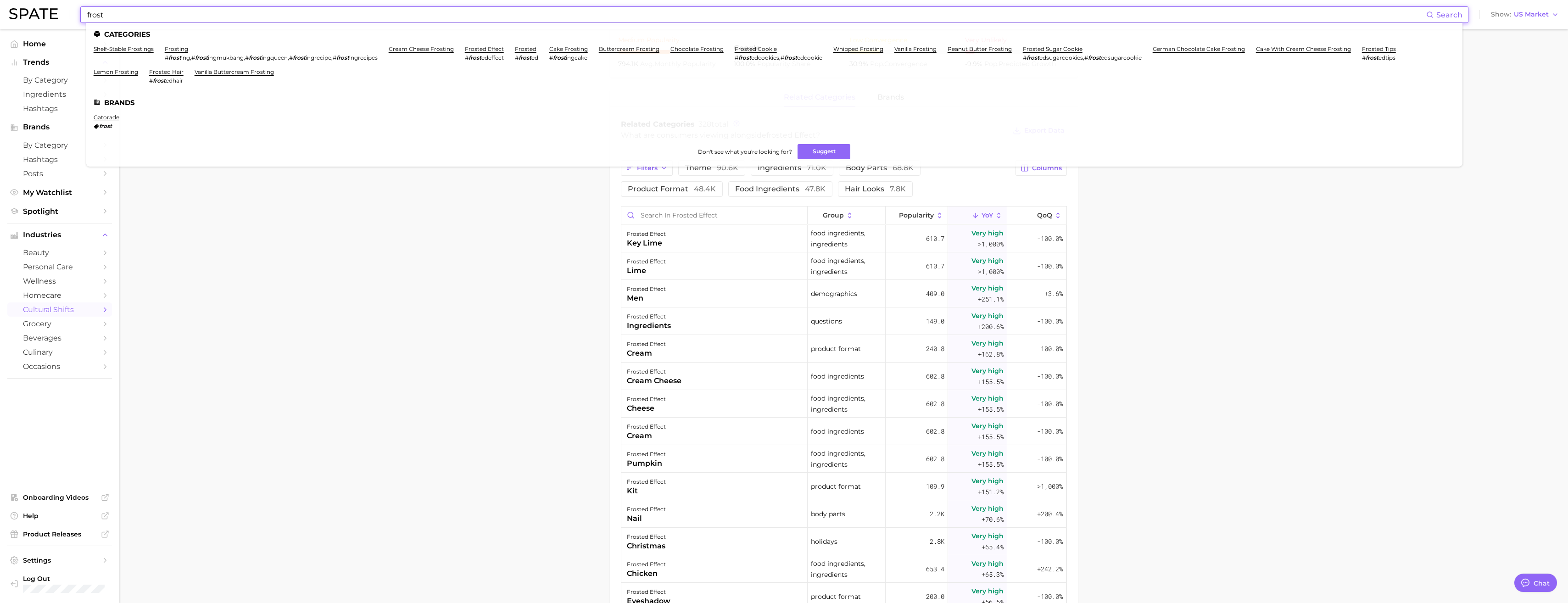
click at [220, 14] on input "frost" at bounding box center [756, 14] width 1340 height 16
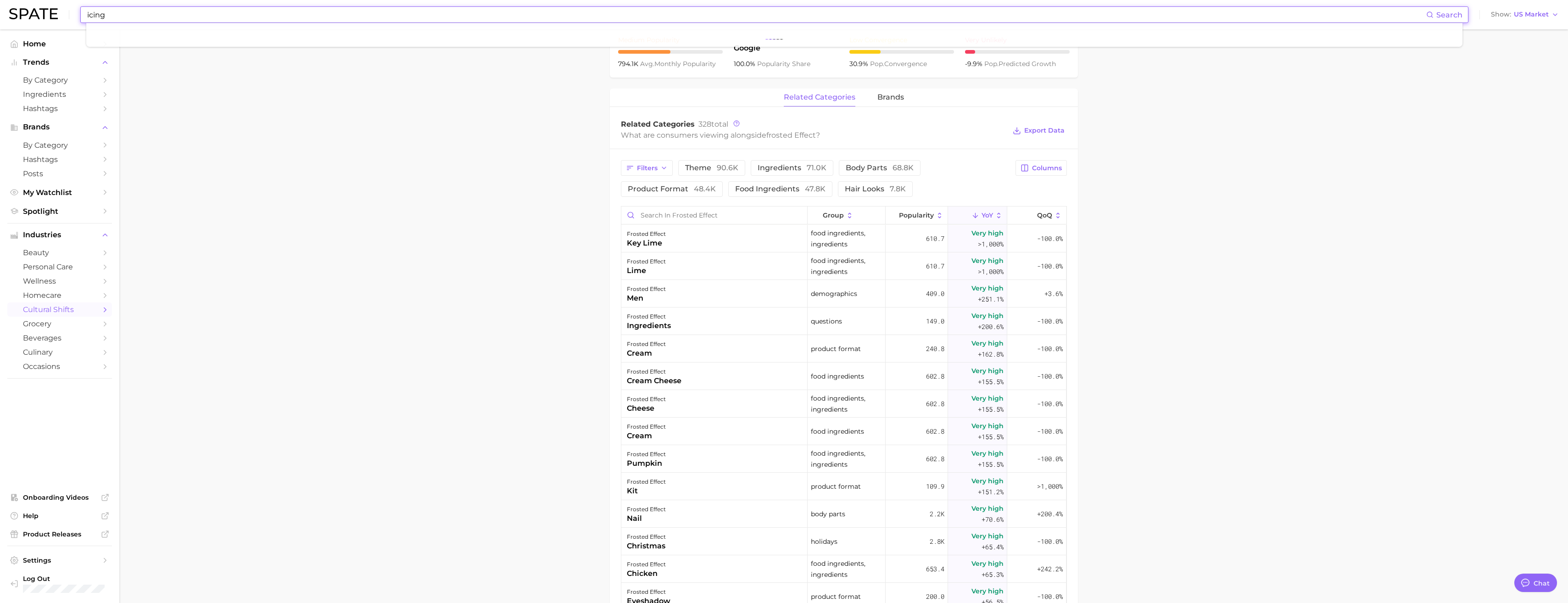
click at [104, 18] on input "icing" at bounding box center [756, 14] width 1340 height 16
type input "f"
click at [13, 16] on img at bounding box center [33, 13] width 49 height 11
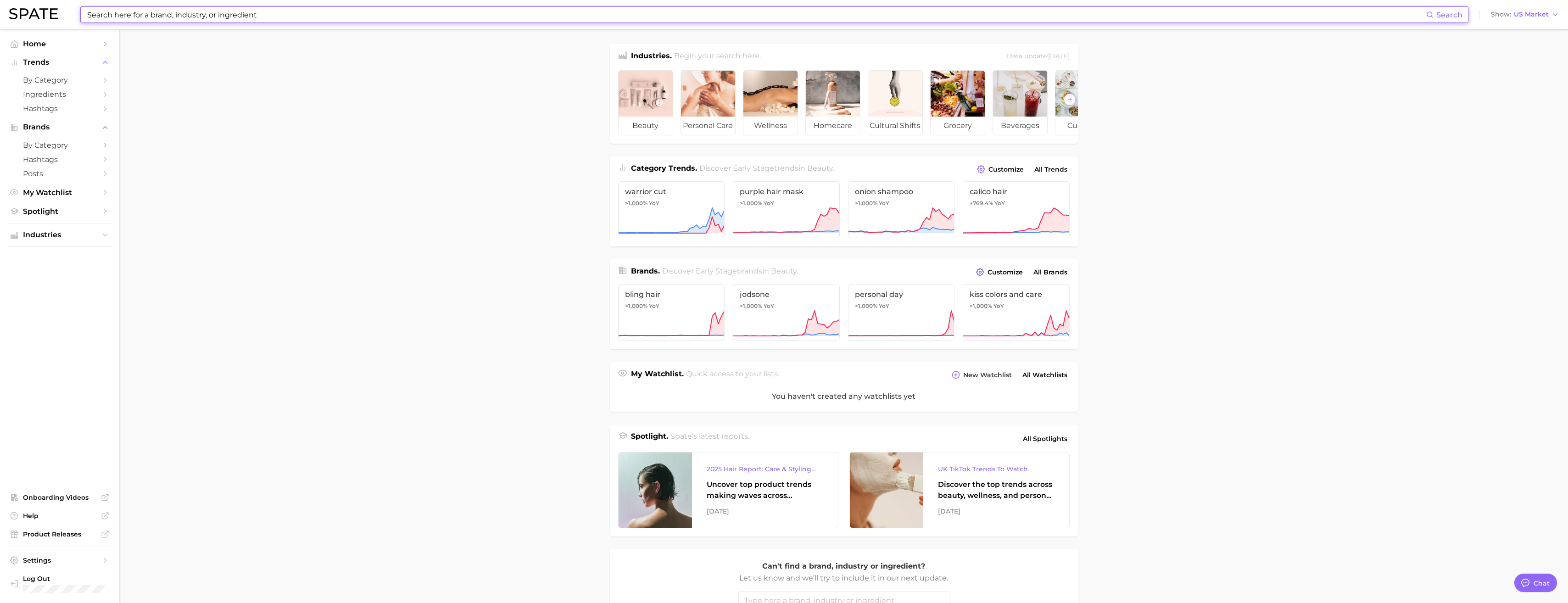
click at [130, 14] on input at bounding box center [756, 14] width 1340 height 16
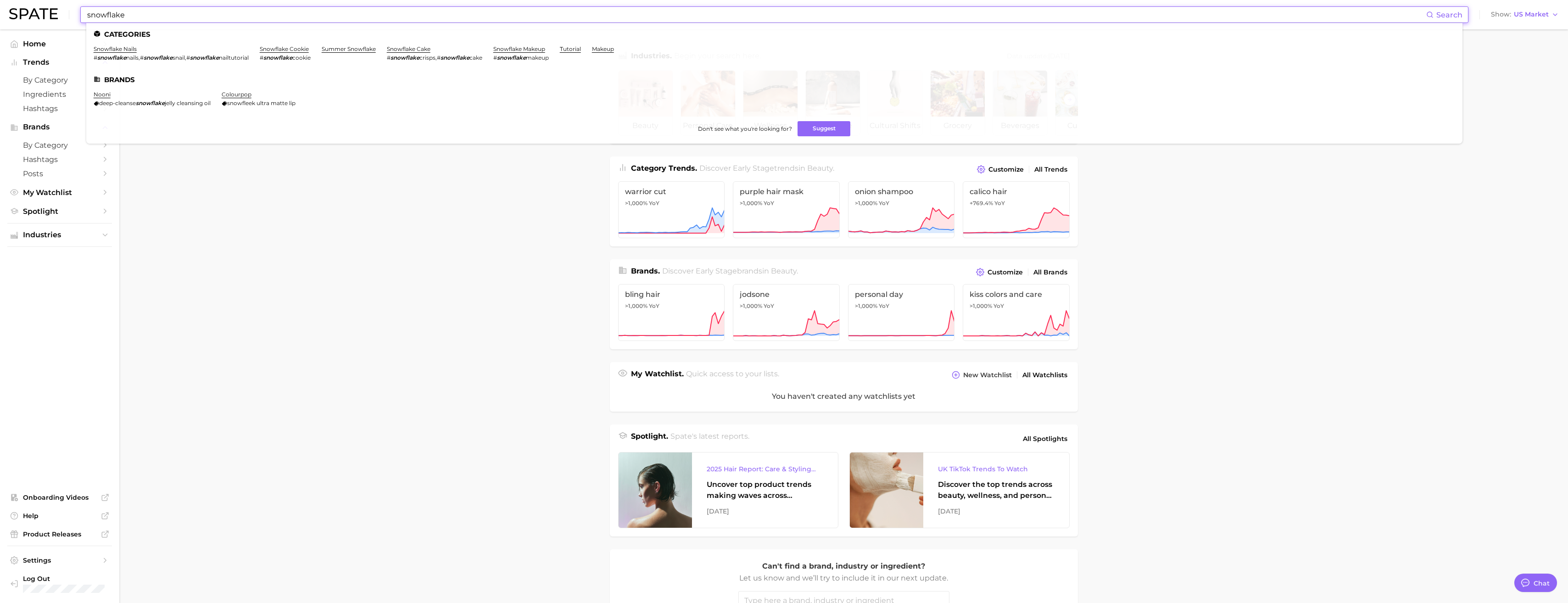
type input "snowflake"
